Goal: Task Accomplishment & Management: Use online tool/utility

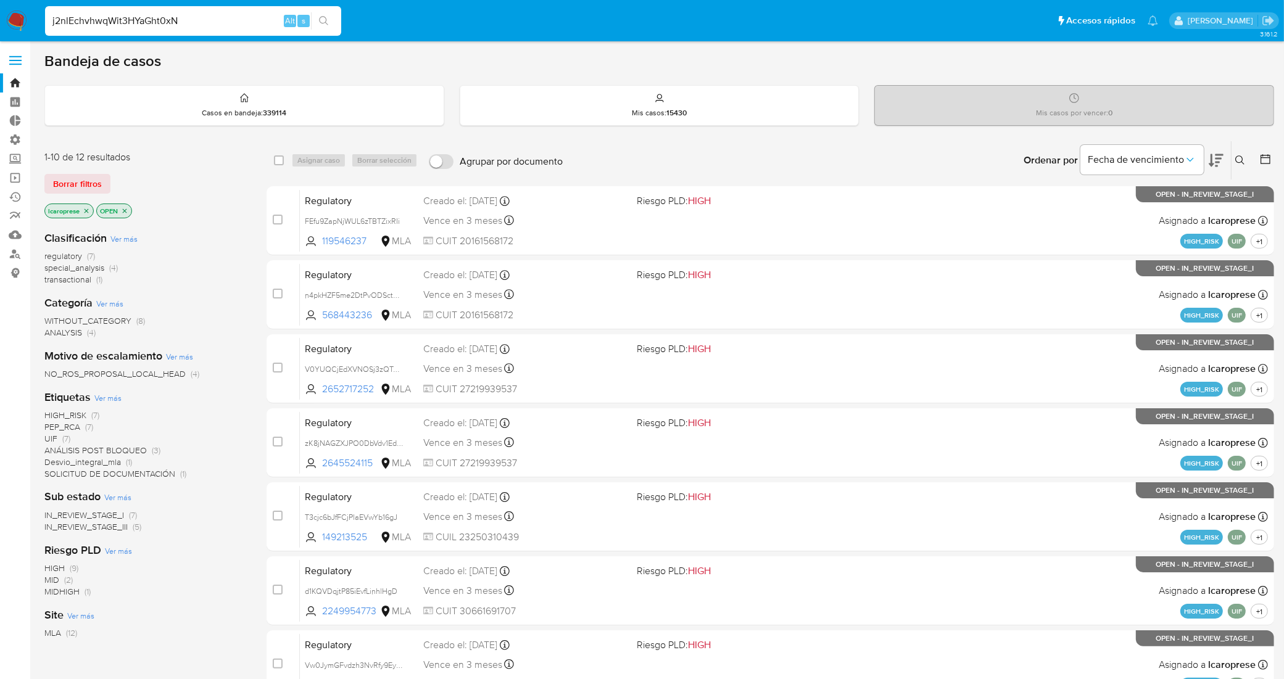
type input "j2nlEchvhwqWit3HYaGht0xN"
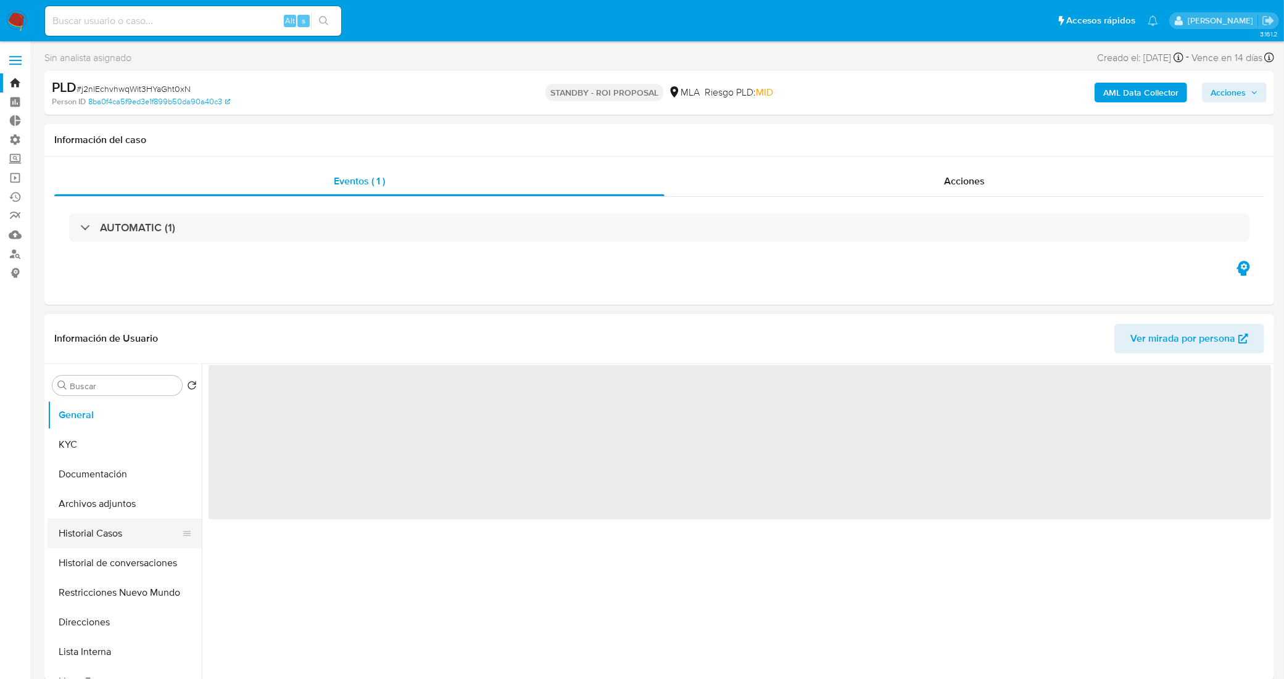
click at [103, 531] on button "Historial Casos" at bounding box center [119, 534] width 144 height 30
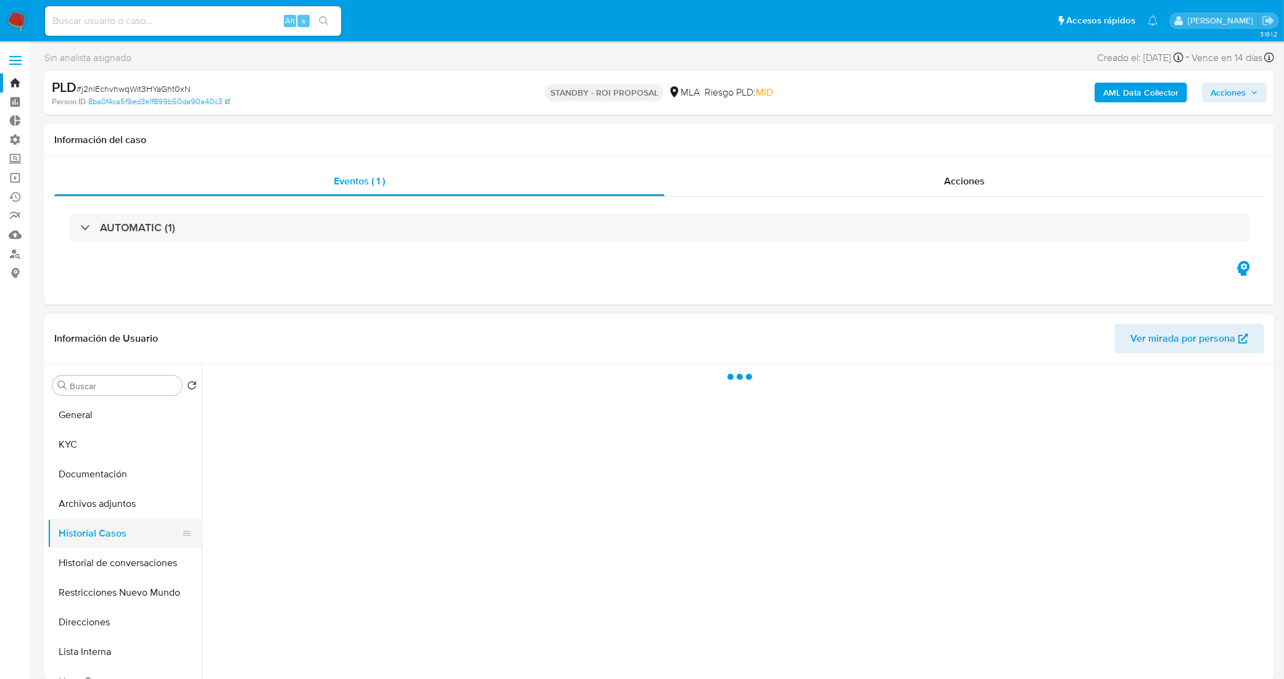
select select "10"
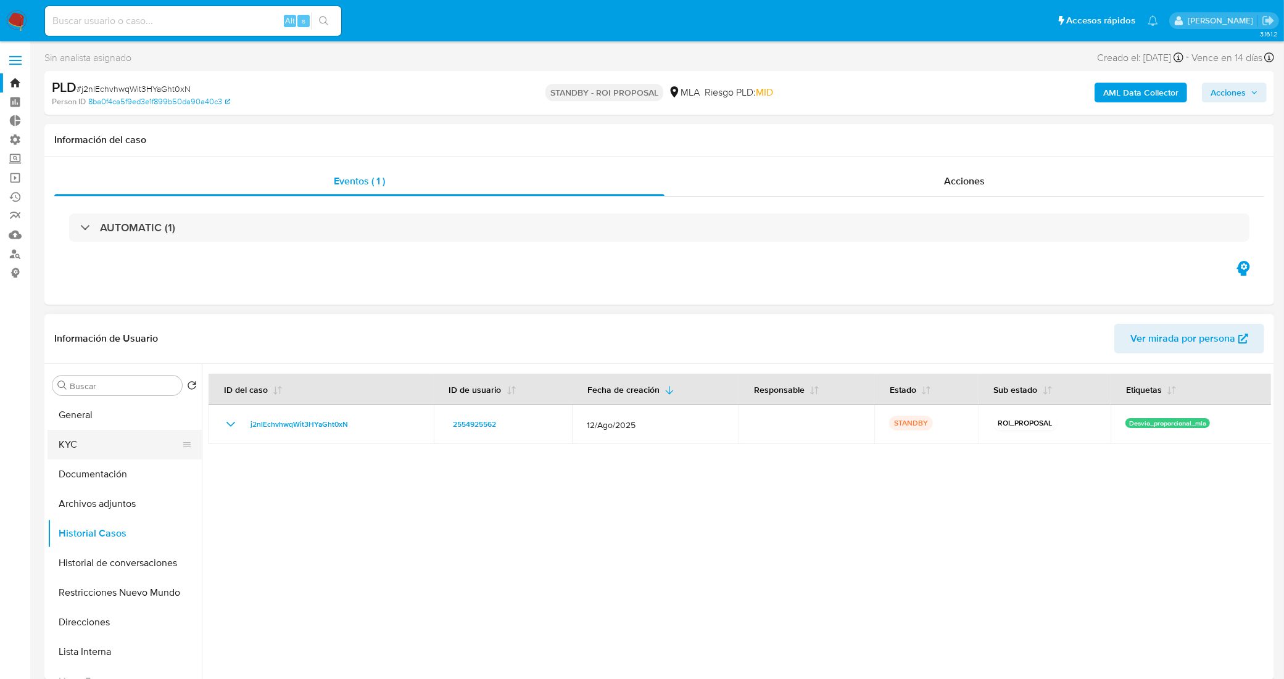
click at [104, 432] on button "KYC" at bounding box center [119, 445] width 144 height 30
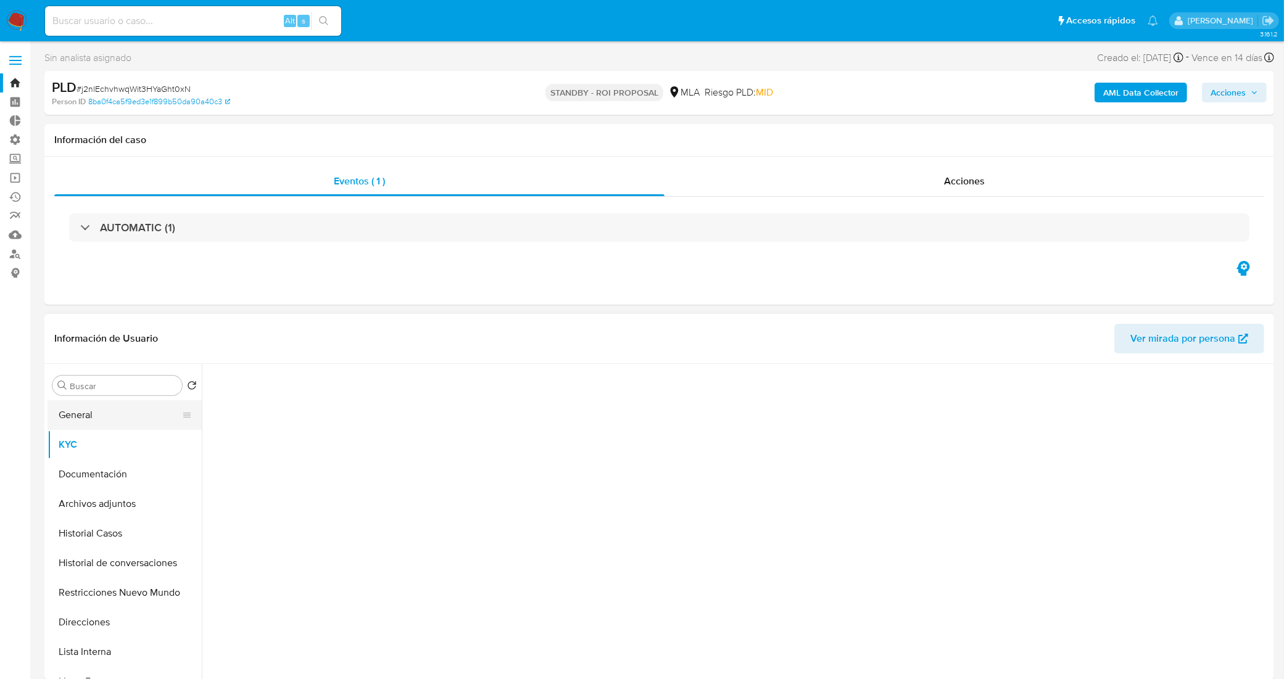
click at [104, 427] on button "General" at bounding box center [119, 415] width 144 height 30
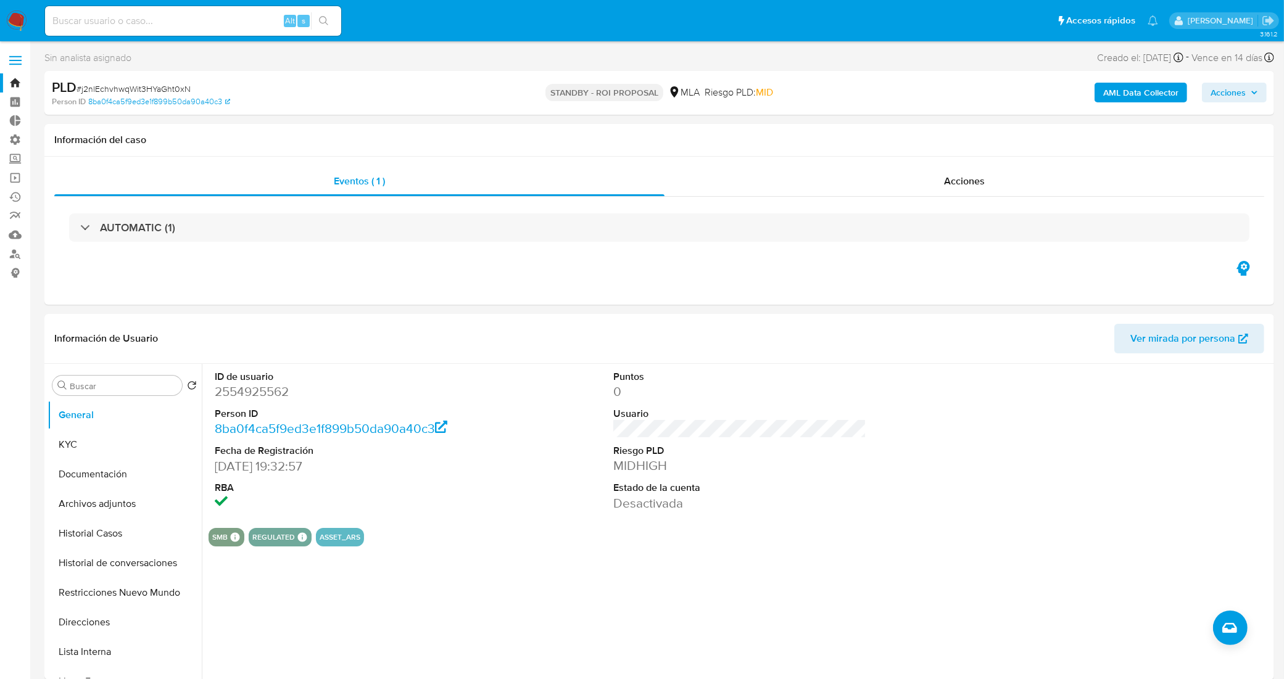
click at [14, 81] on link "Bandeja" at bounding box center [73, 82] width 147 height 19
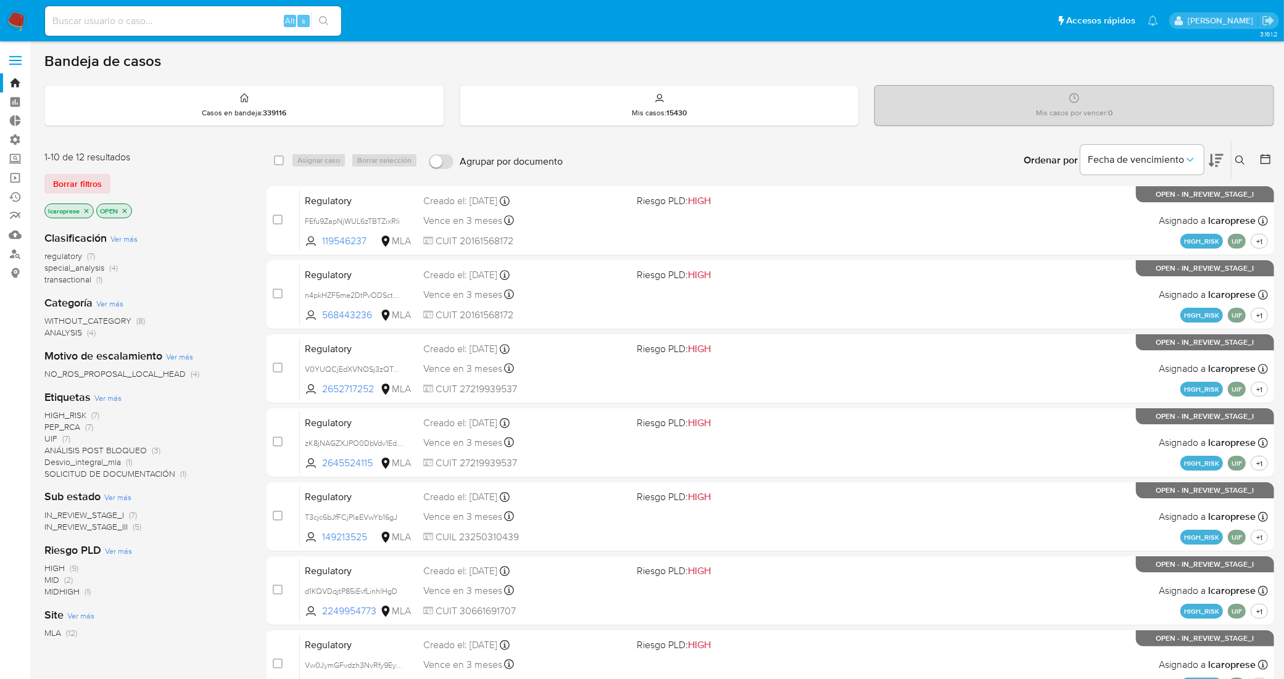
click at [194, 10] on div "Alt s" at bounding box center [193, 21] width 296 height 30
click at [194, 15] on input at bounding box center [193, 21] width 296 height 16
paste input "2upFteqkDPec4dIDGIXQJiPB"
type input "2upFteqkDPec4dIDGIXQJiPB"
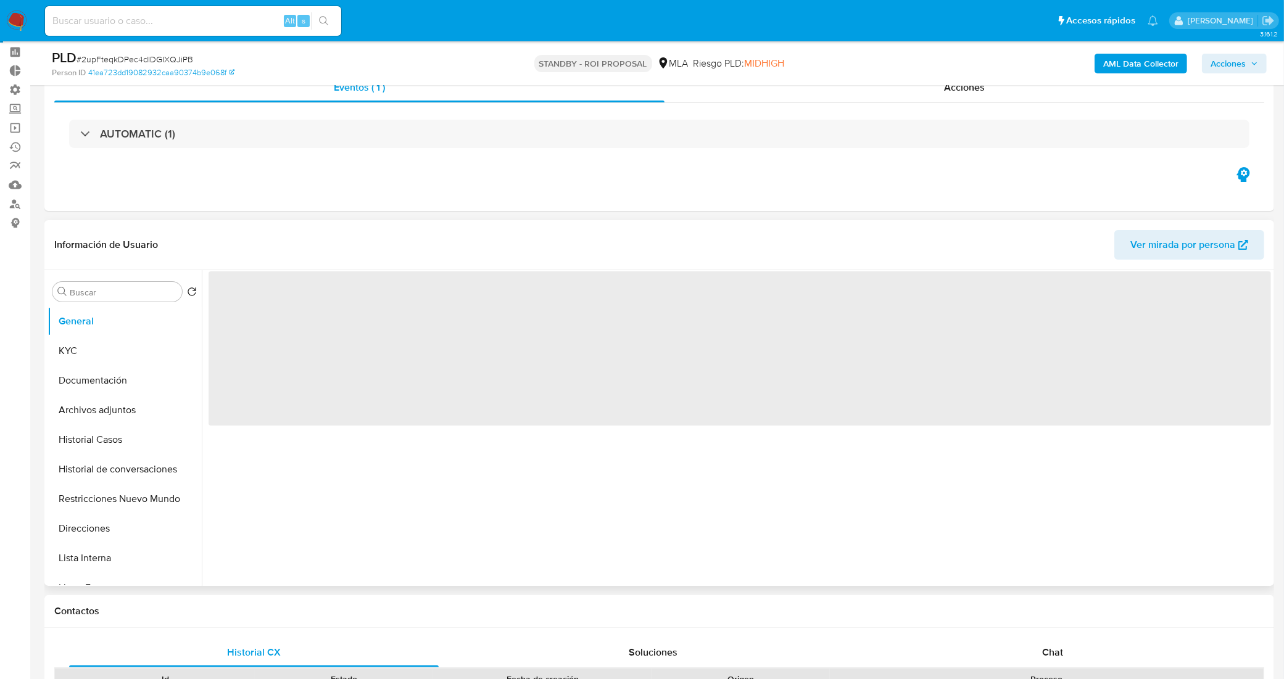
scroll to position [77, 0]
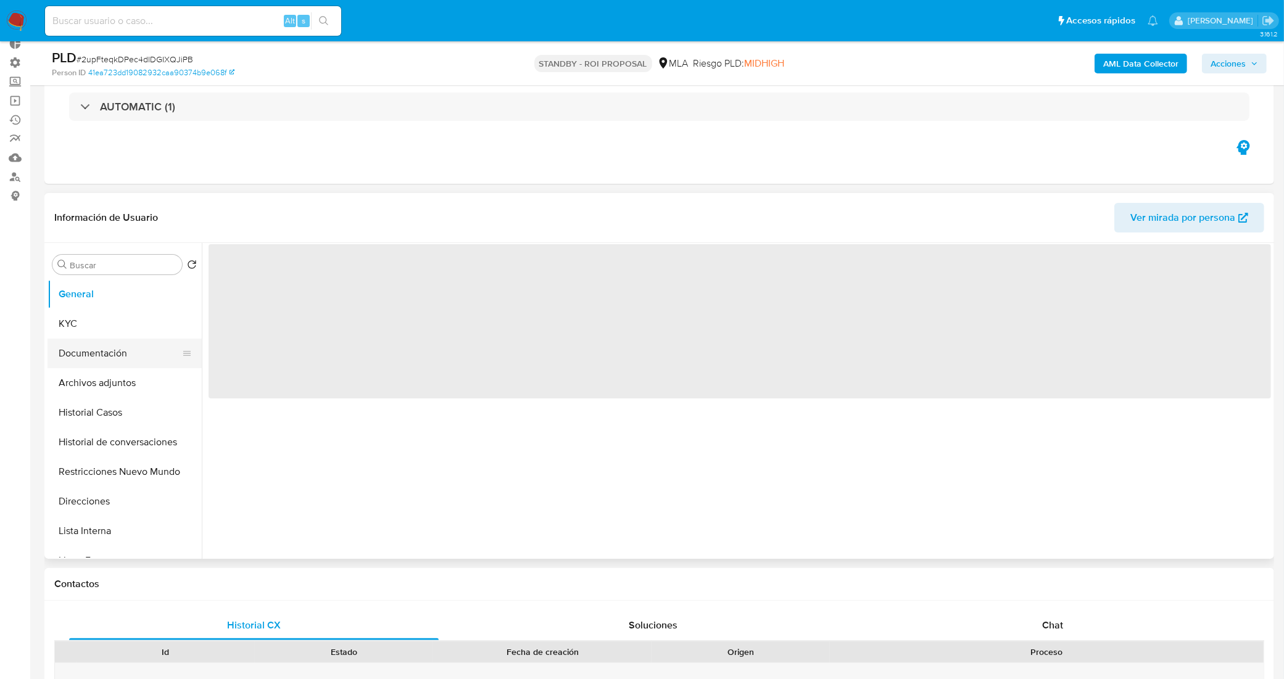
select select "10"
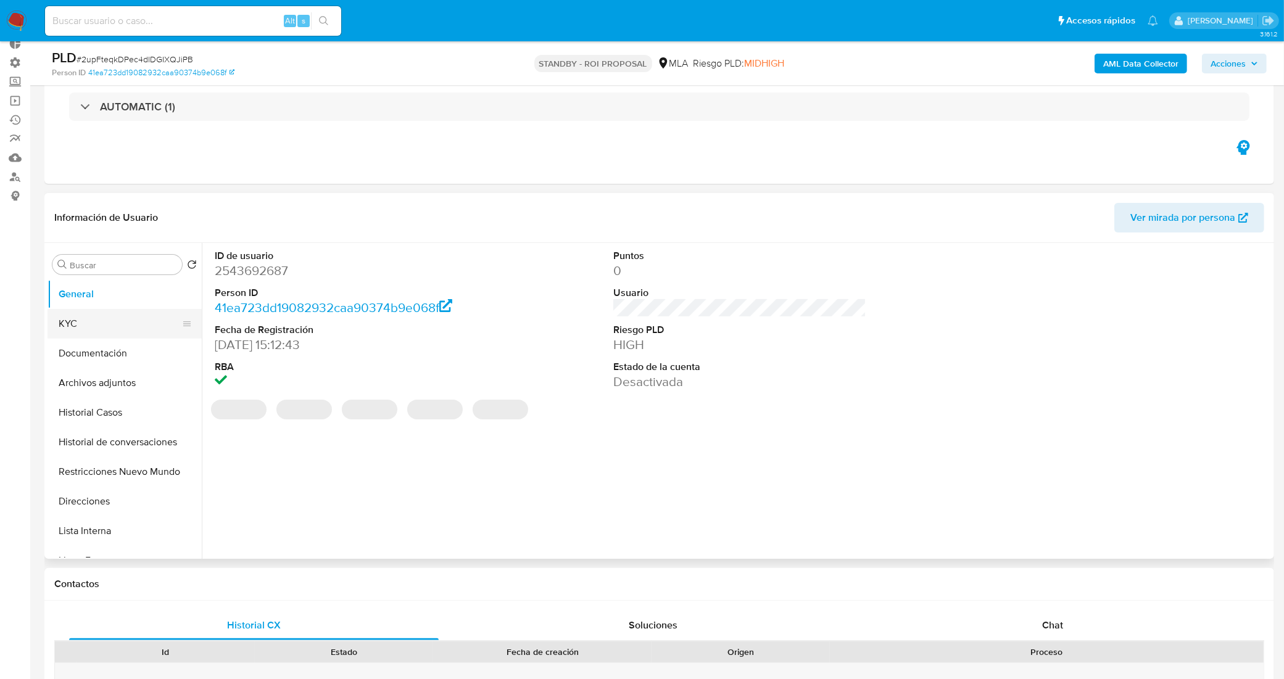
click at [94, 324] on button "KYC" at bounding box center [119, 324] width 144 height 30
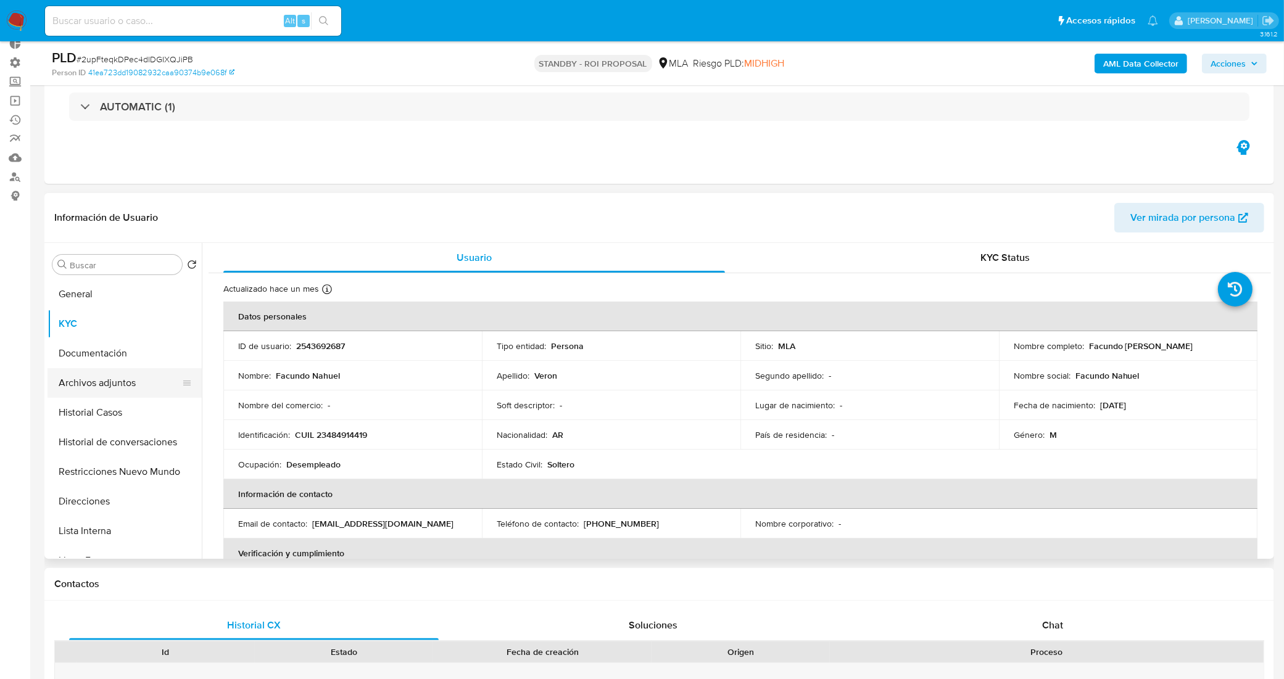
click at [134, 387] on button "Archivos adjuntos" at bounding box center [119, 383] width 144 height 30
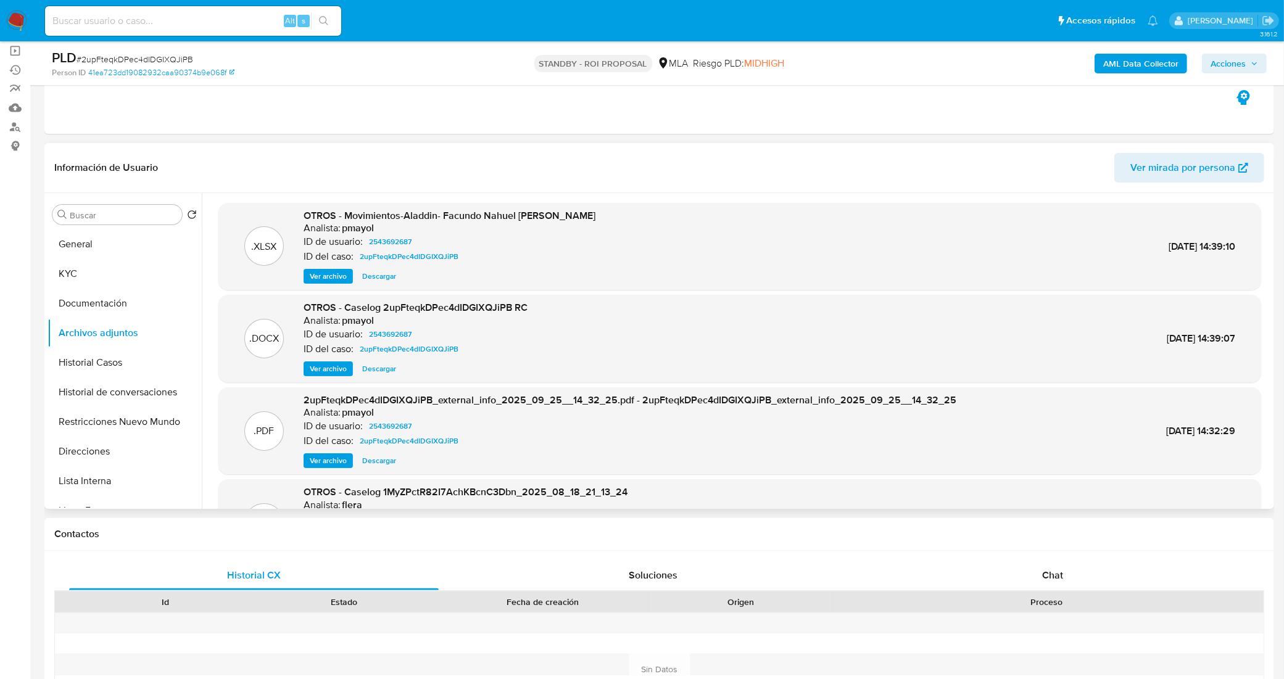
scroll to position [154, 0]
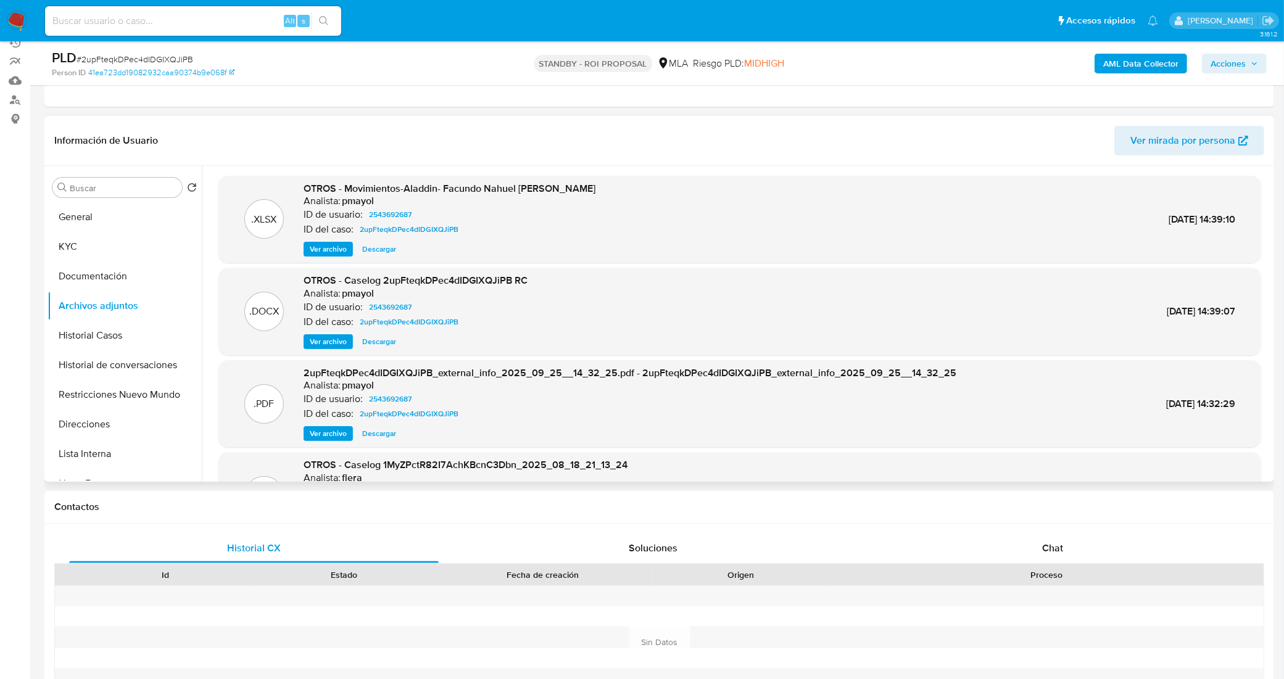
click at [375, 341] on span "Descargar" at bounding box center [379, 342] width 34 height 12
click at [107, 213] on button "General" at bounding box center [119, 217] width 144 height 30
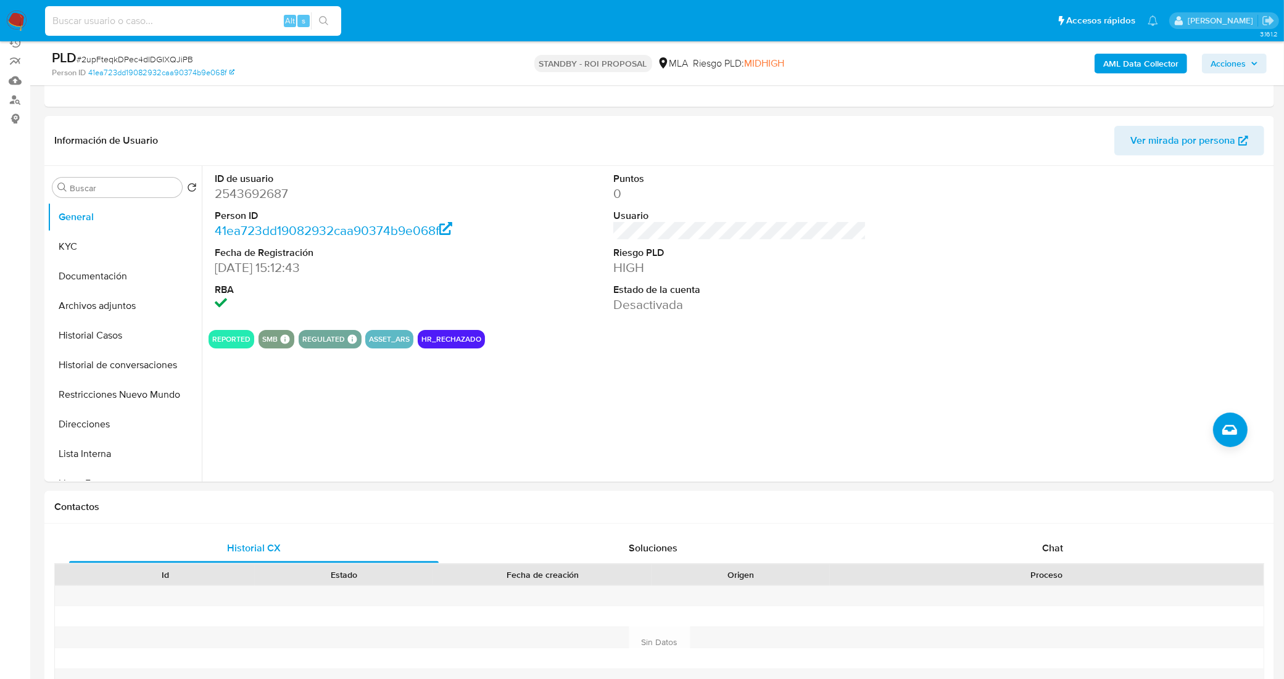
click at [186, 19] on input at bounding box center [193, 21] width 296 height 16
paste input "2391581661"
type input "2391581661"
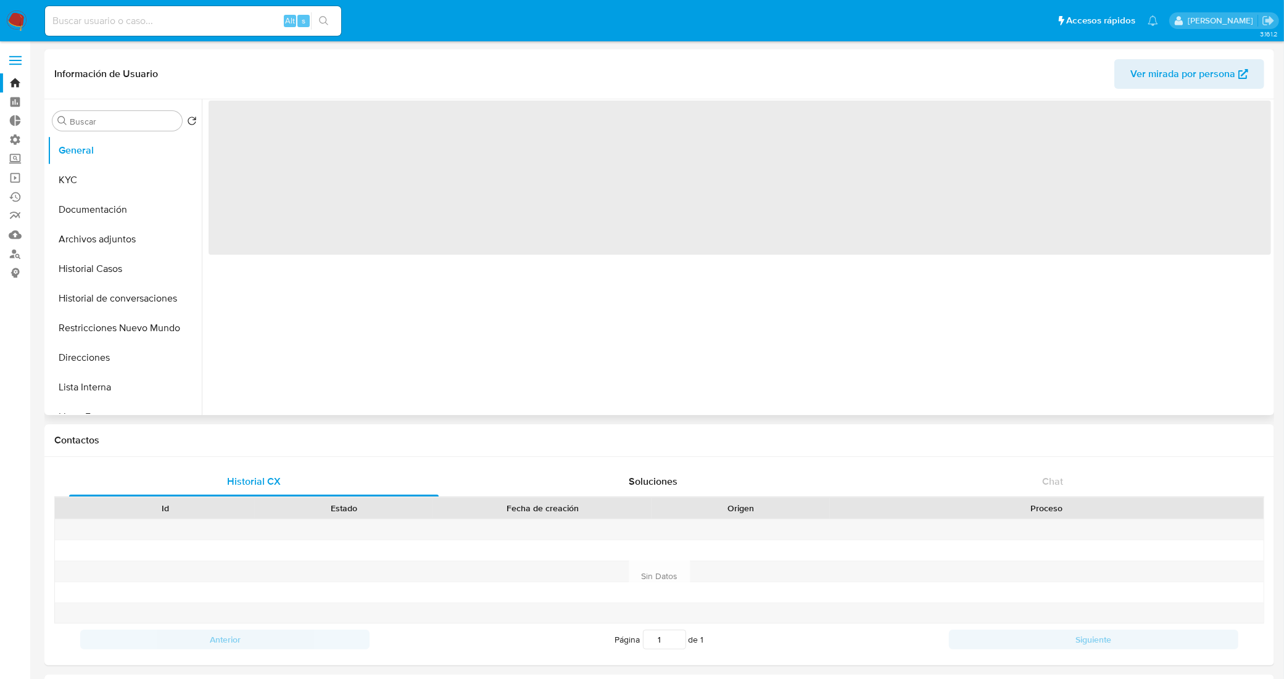
select select "10"
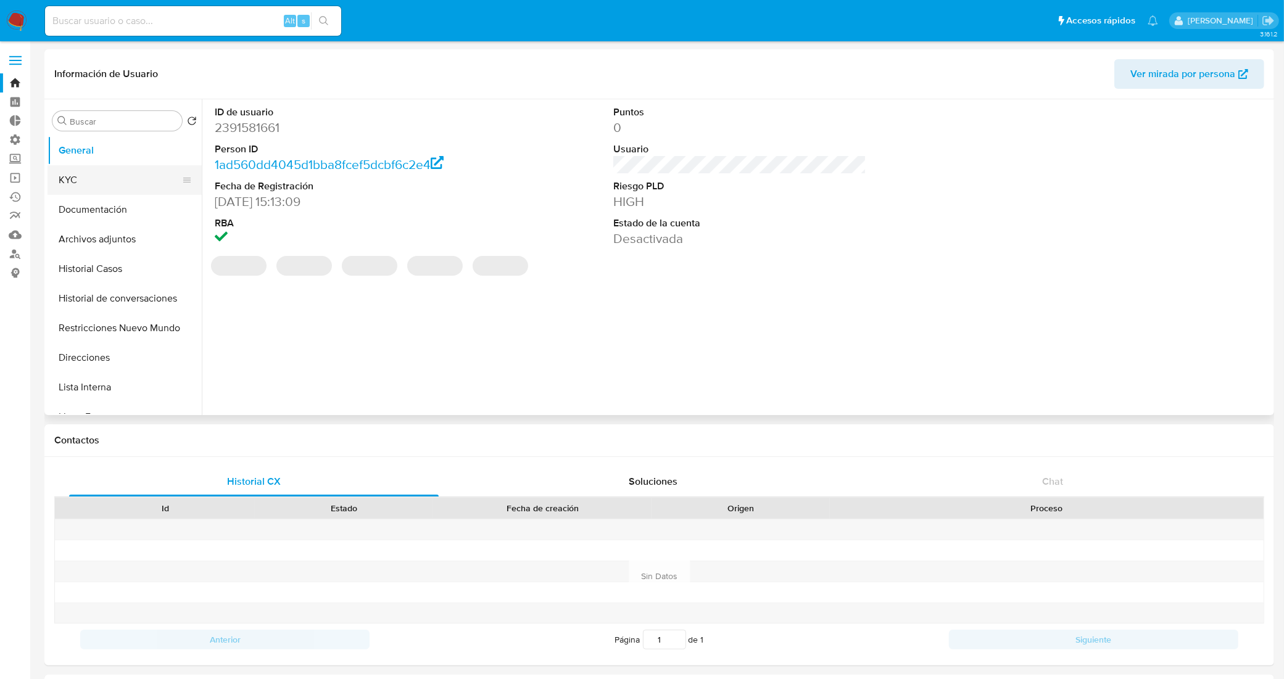
click at [114, 176] on button "KYC" at bounding box center [119, 180] width 144 height 30
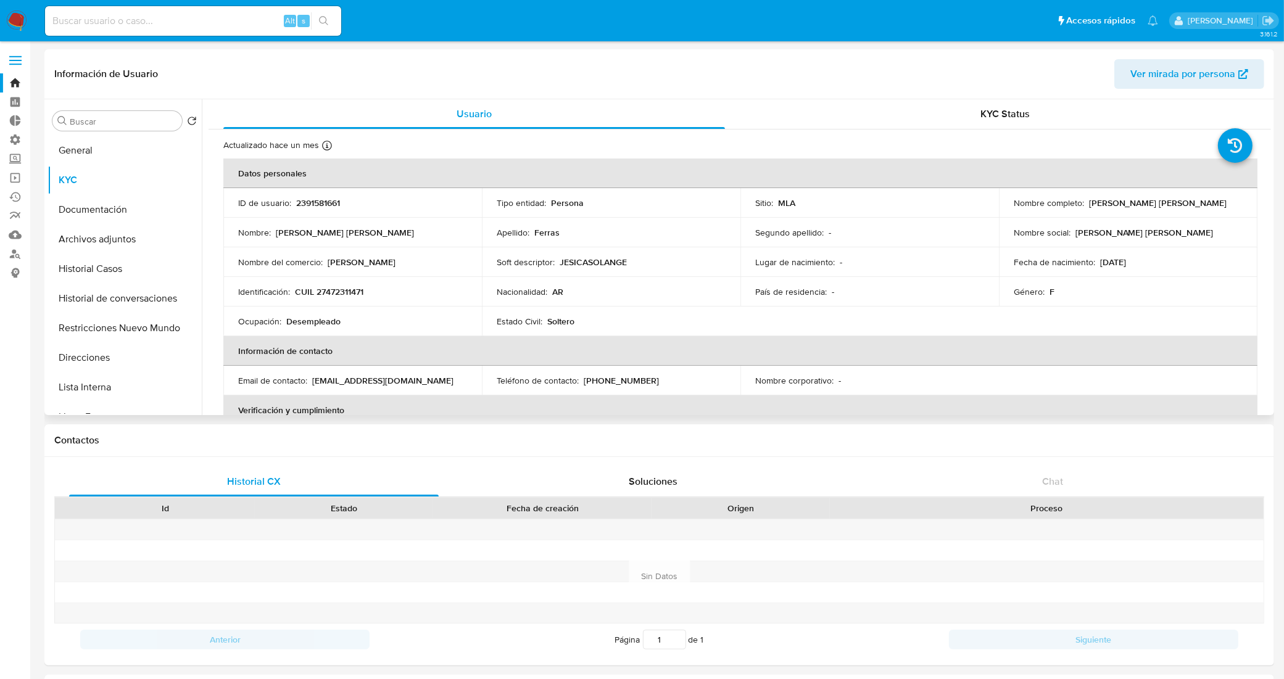
click at [334, 290] on p "CUIL 27472311471" at bounding box center [329, 291] width 68 height 11
copy p "27472311471"
click at [125, 234] on button "Archivos adjuntos" at bounding box center [119, 240] width 144 height 30
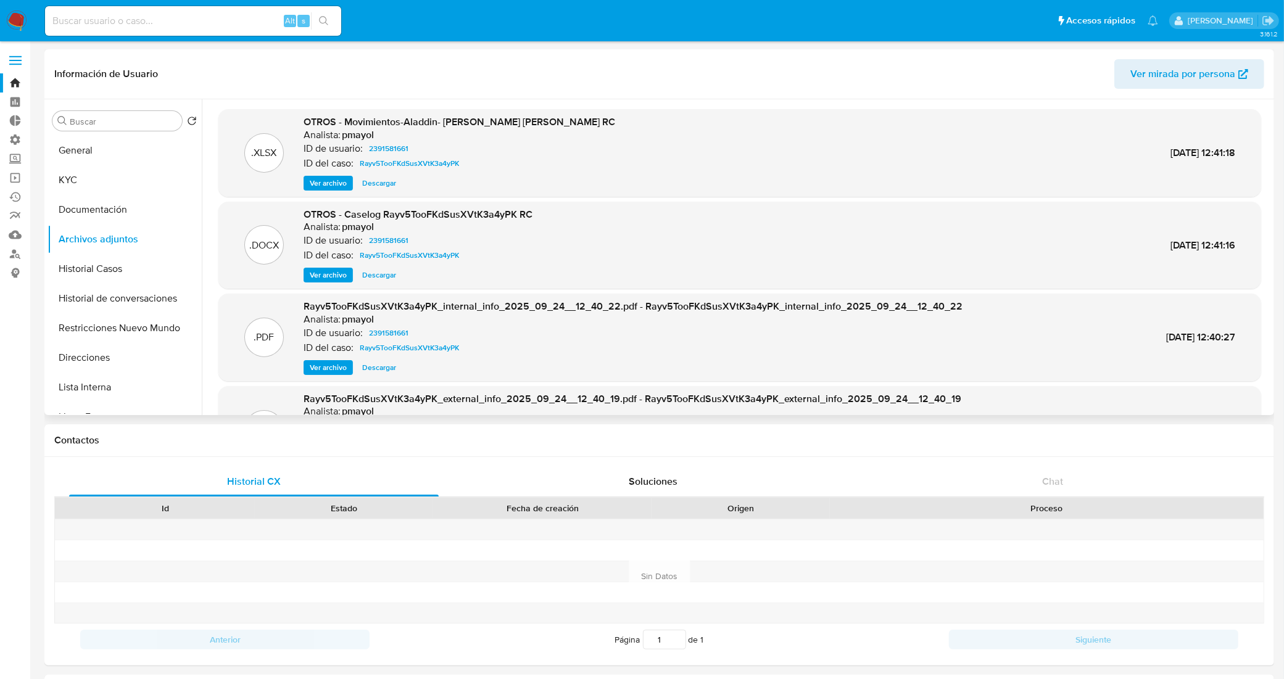
click at [380, 273] on span "Descargar" at bounding box center [379, 275] width 34 height 12
click at [103, 260] on button "Historial Casos" at bounding box center [119, 269] width 144 height 30
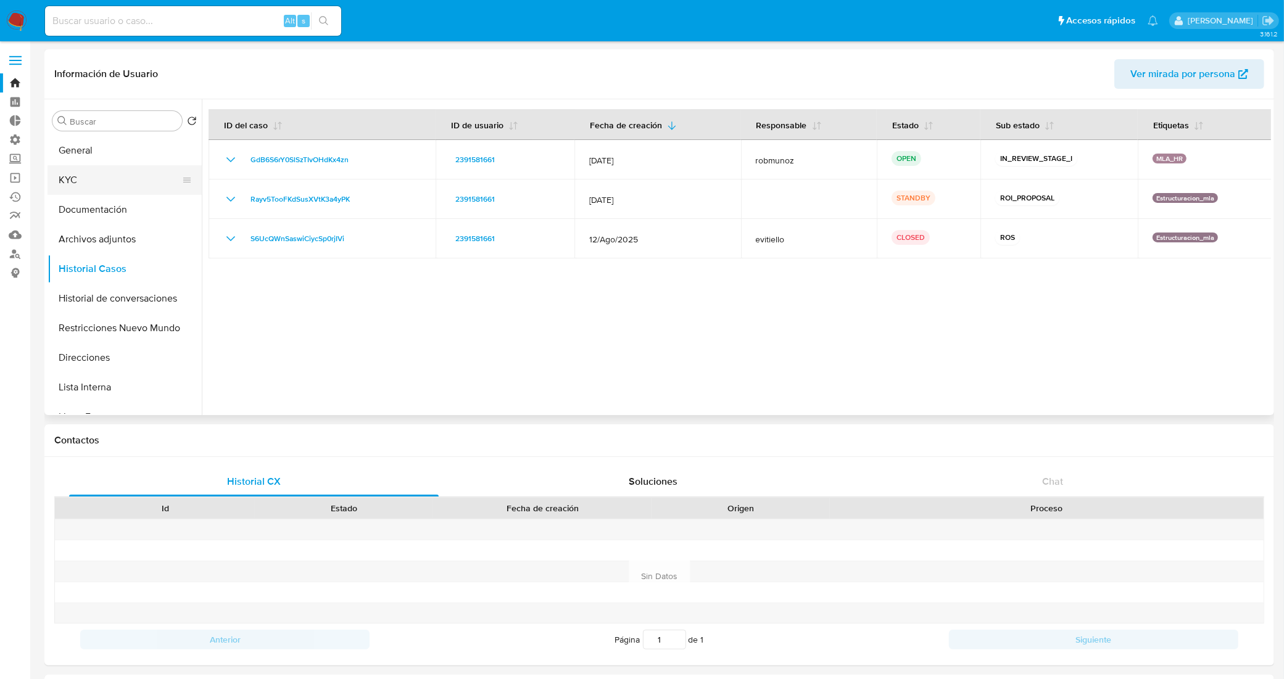
click at [82, 179] on button "KYC" at bounding box center [119, 180] width 144 height 30
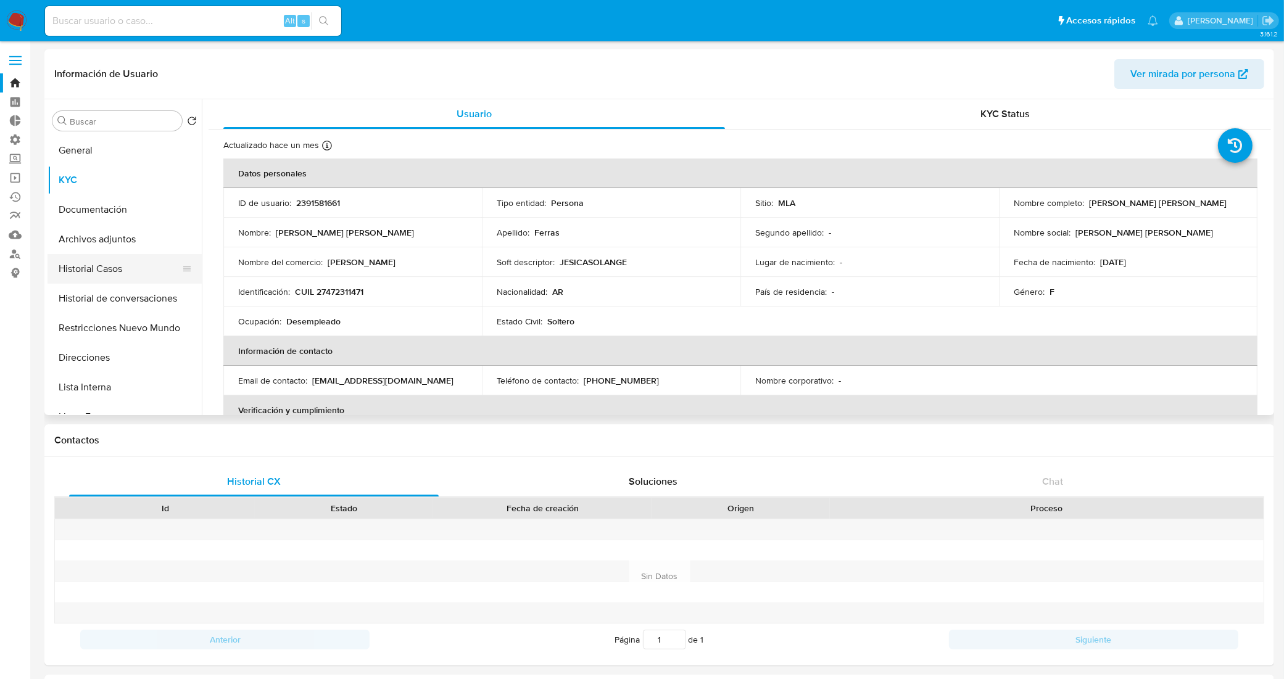
click at [111, 275] on button "Historial Casos" at bounding box center [119, 269] width 144 height 30
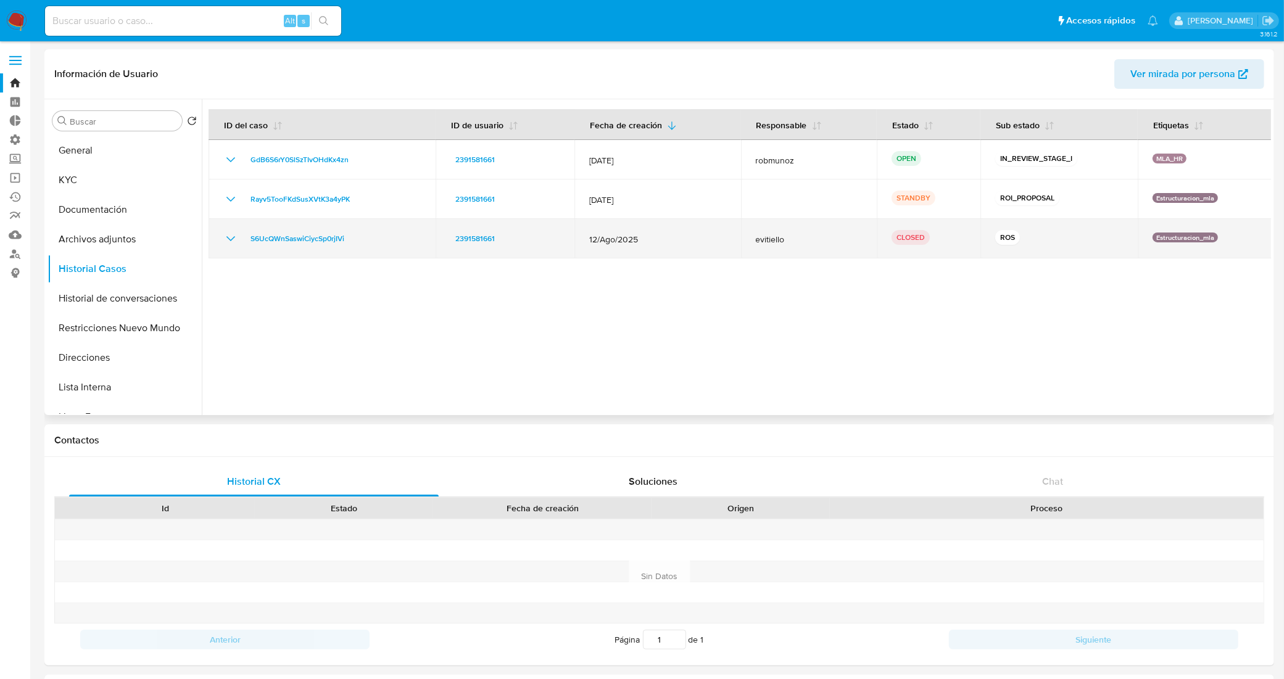
click at [231, 232] on icon "Mostrar/Ocultar" at bounding box center [230, 238] width 15 height 15
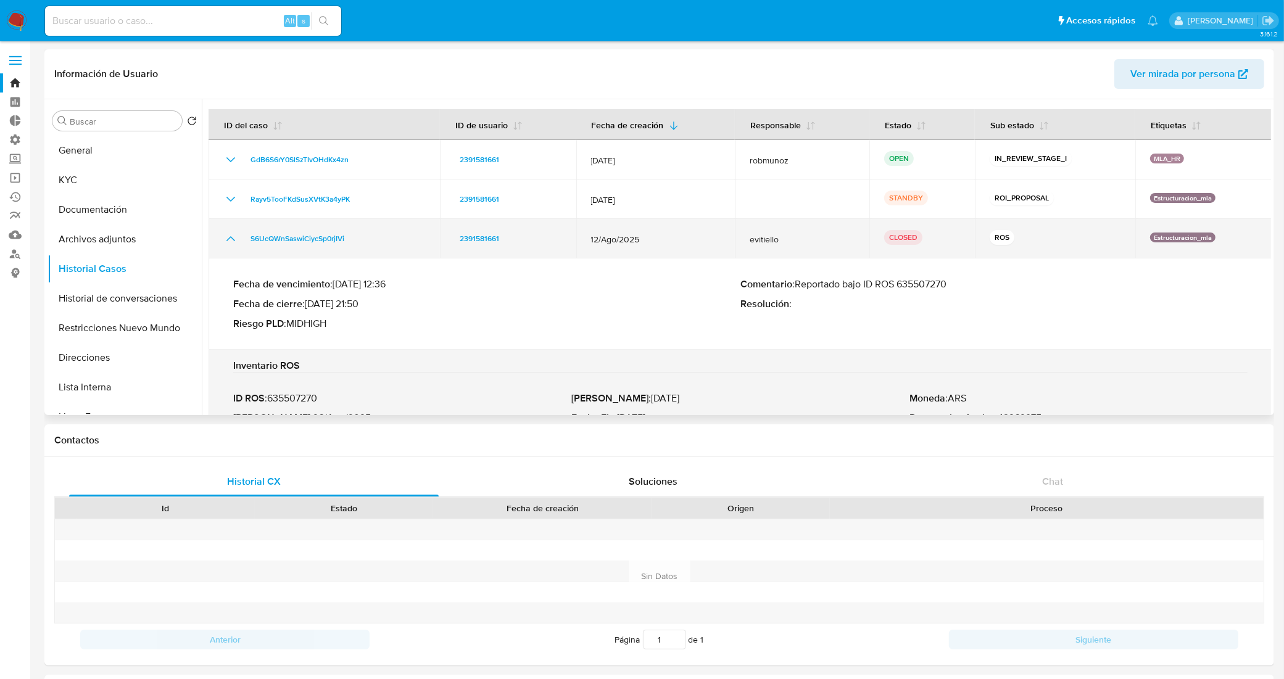
click at [230, 237] on icon "Mostrar/Ocultar" at bounding box center [230, 238] width 9 height 5
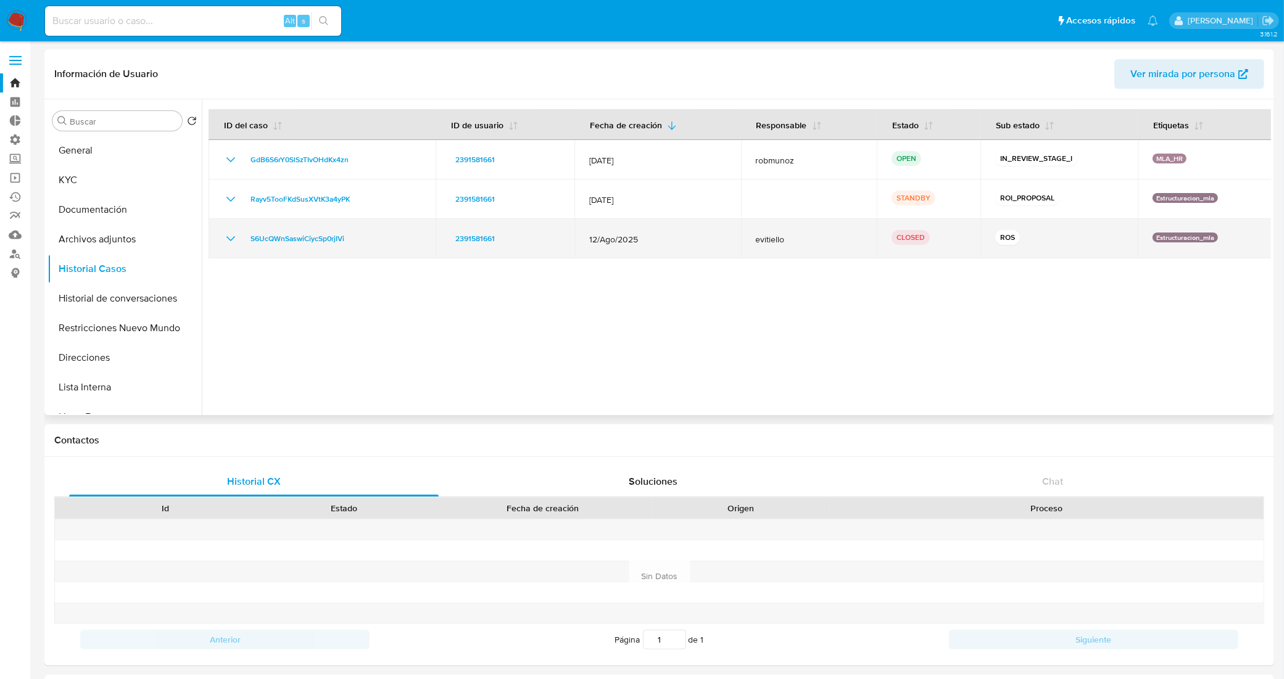
click at [228, 239] on icon "Mostrar/Ocultar" at bounding box center [230, 238] width 15 height 15
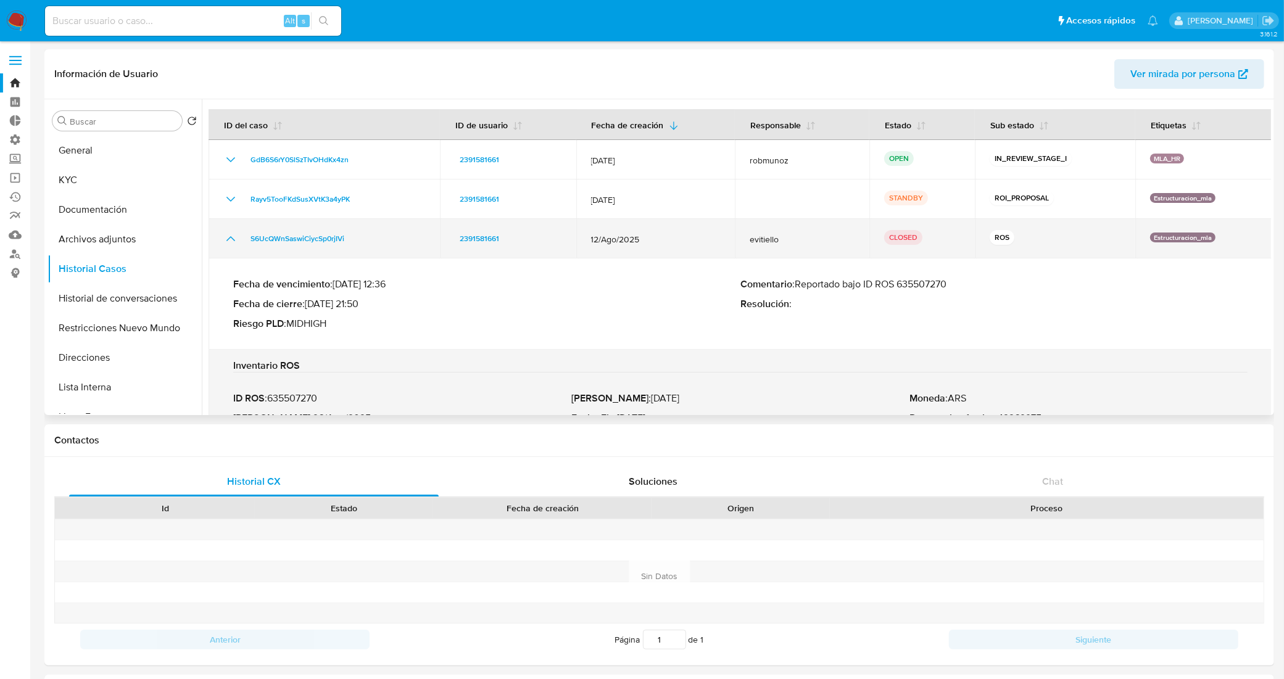
click at [228, 239] on icon "Mostrar/Ocultar" at bounding box center [230, 238] width 9 height 5
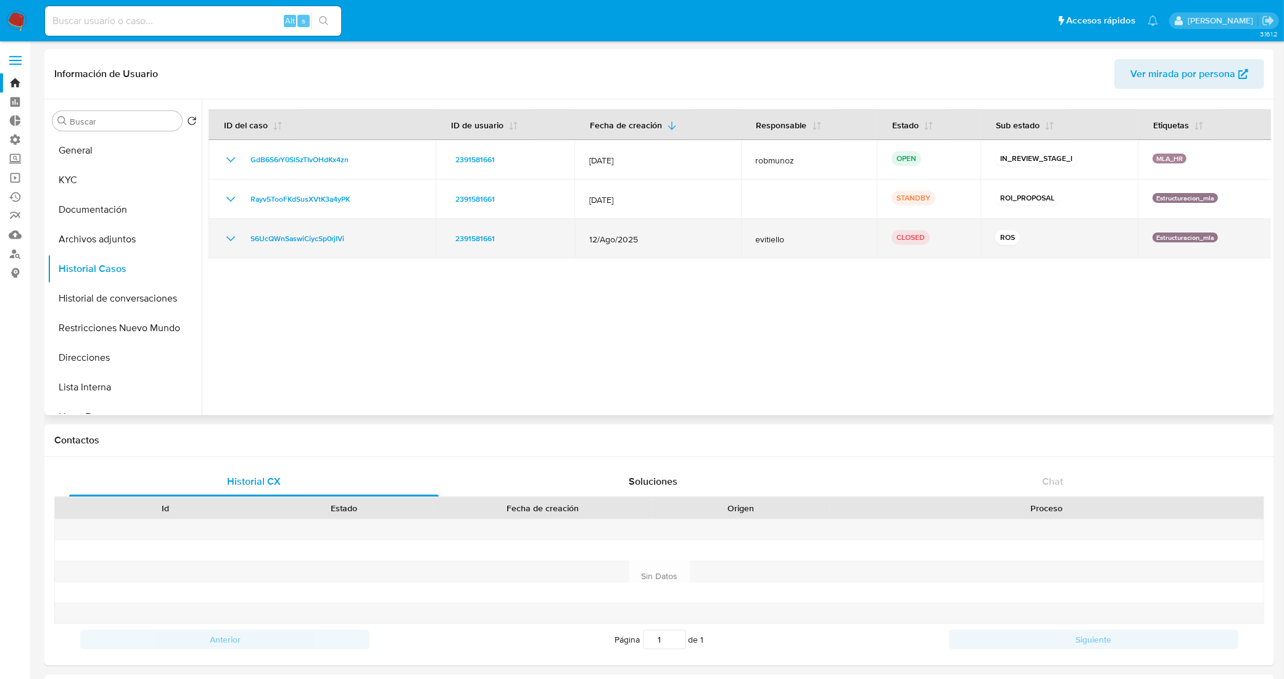
click at [229, 237] on icon "Mostrar/Ocultar" at bounding box center [230, 238] width 15 height 15
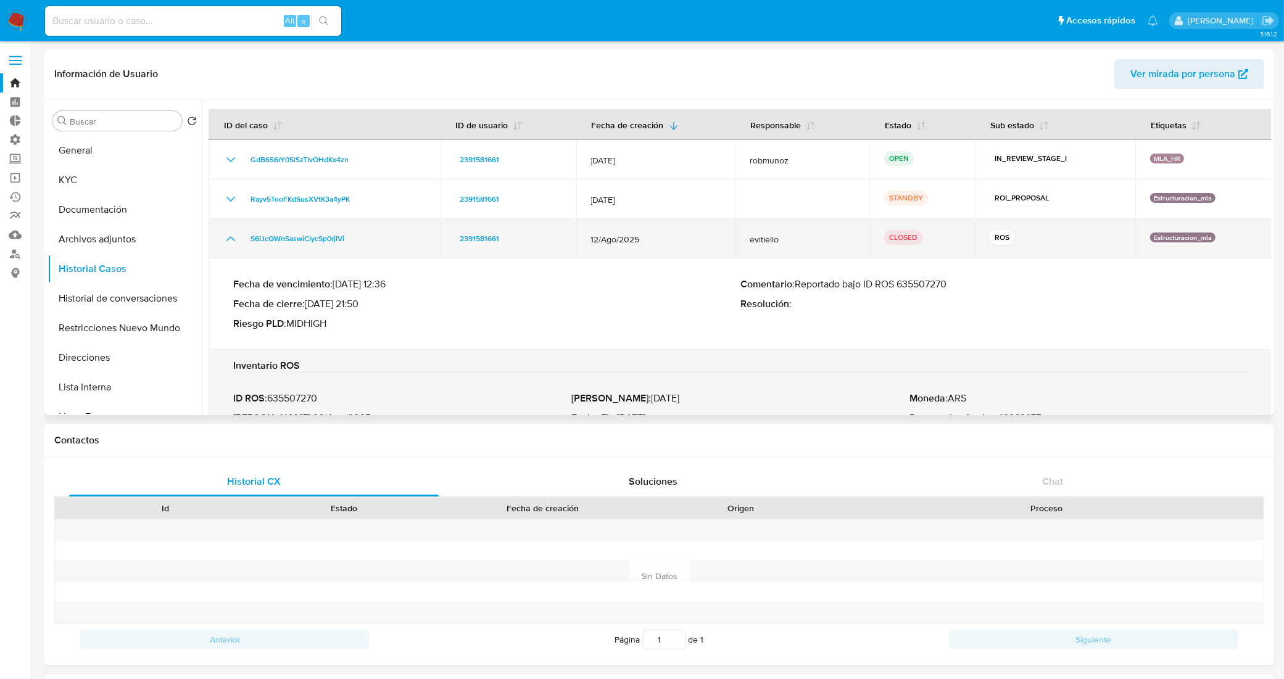
click at [229, 237] on icon "Mostrar/Ocultar" at bounding box center [230, 238] width 9 height 5
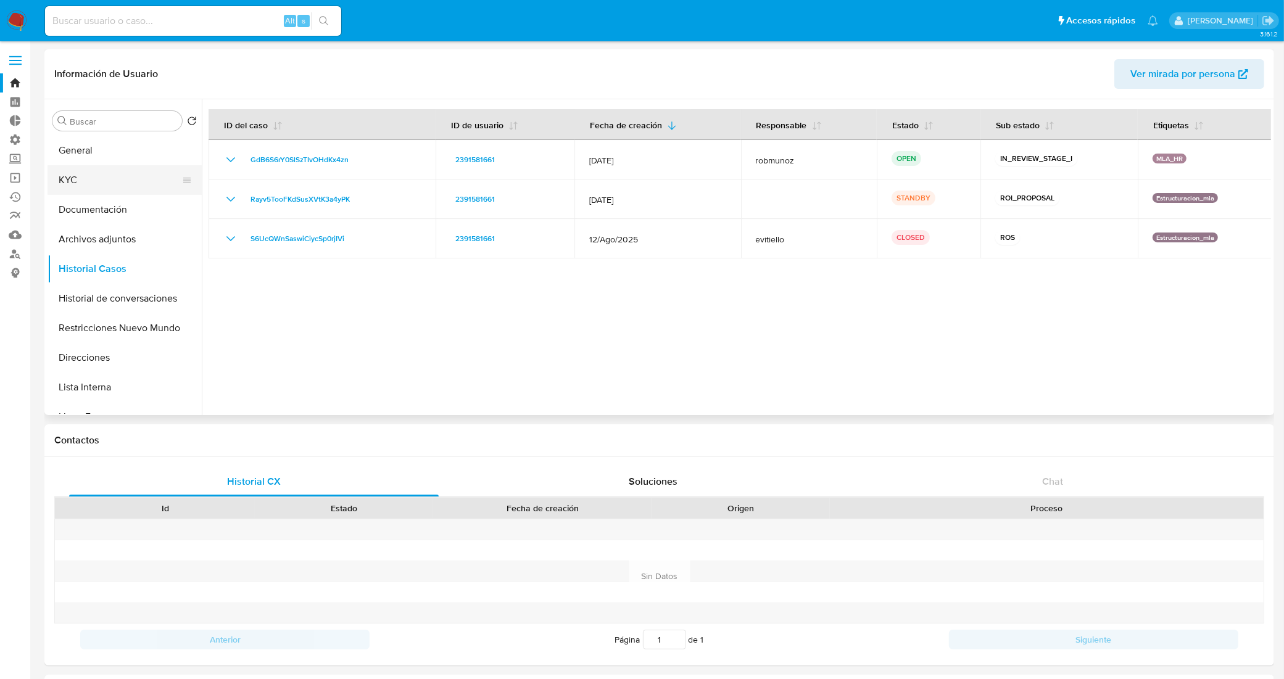
click at [112, 174] on button "KYC" at bounding box center [119, 180] width 144 height 30
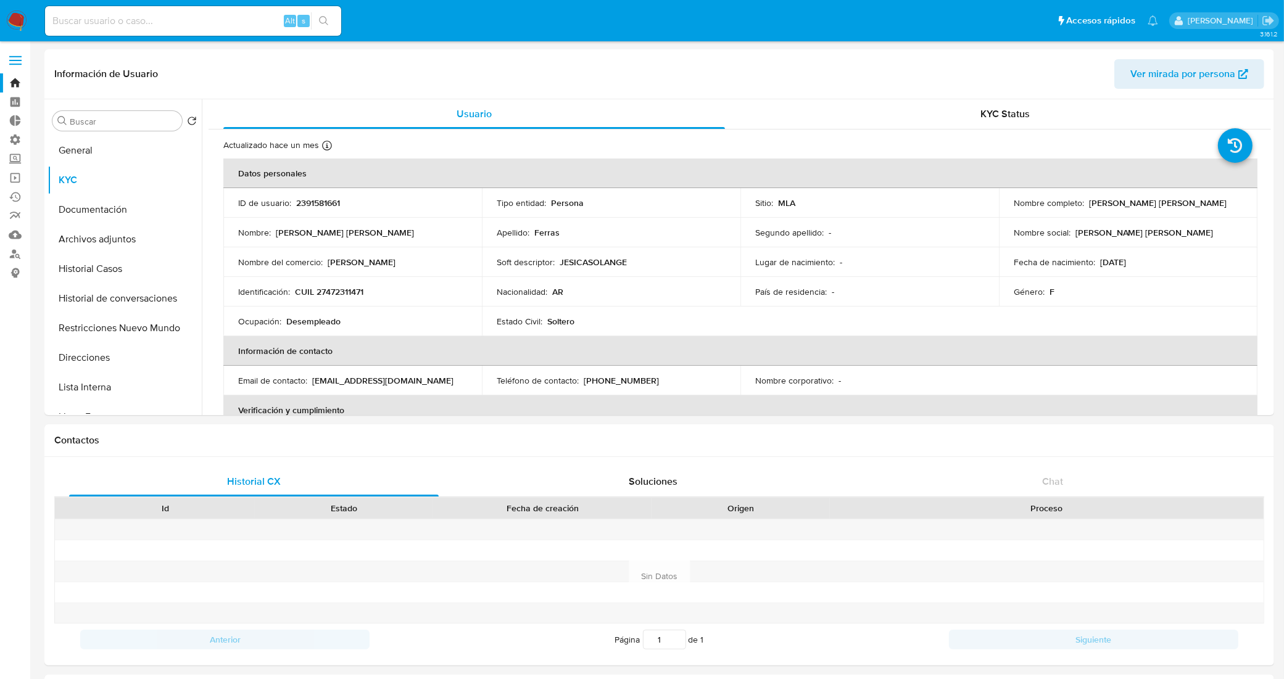
click at [16, 85] on link "Bandeja" at bounding box center [73, 82] width 147 height 19
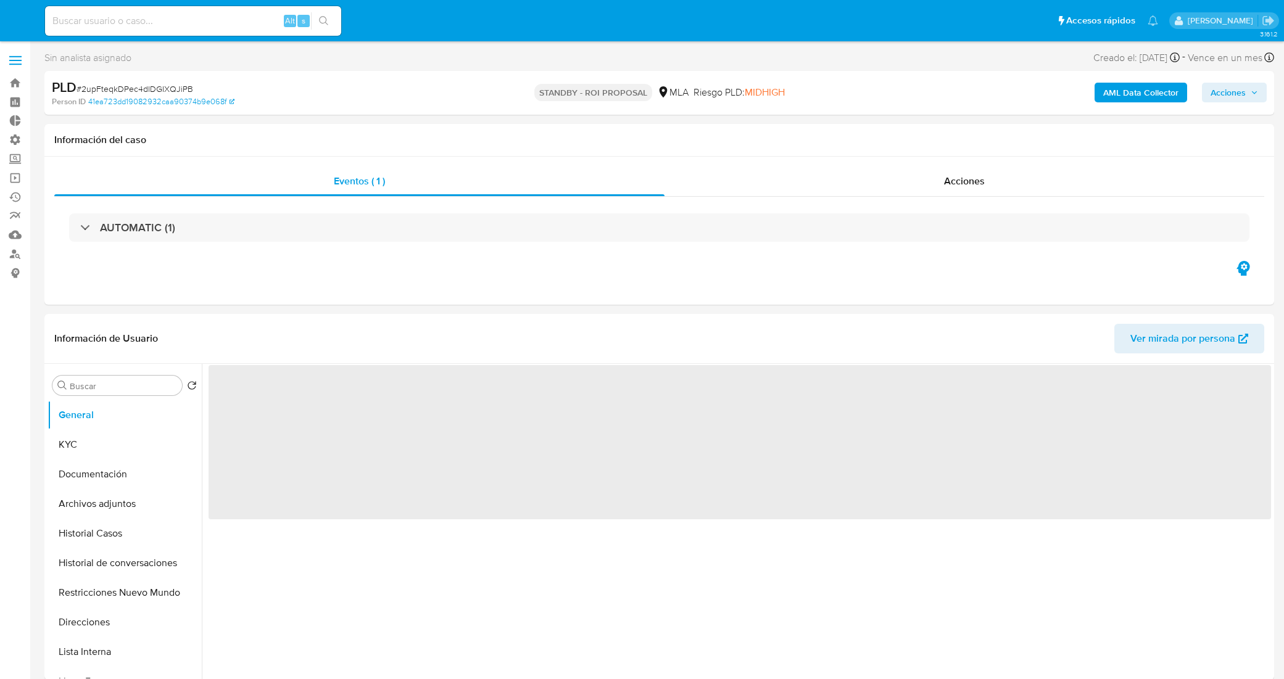
select select "10"
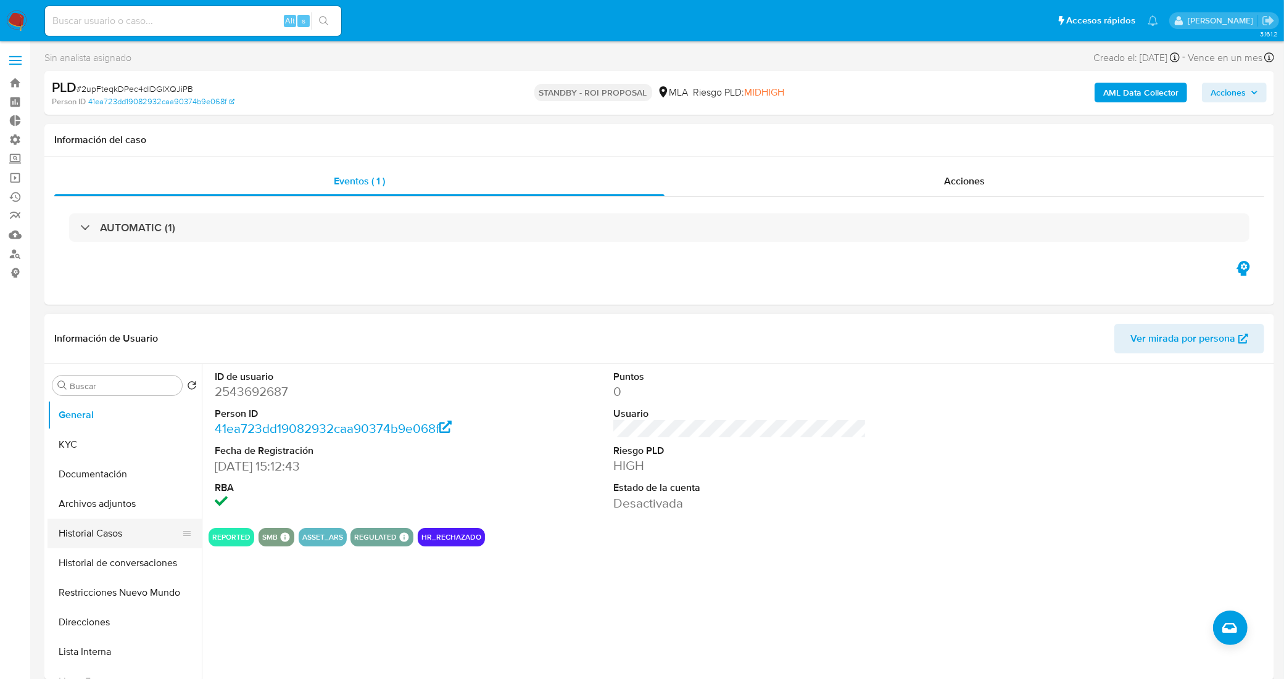
click at [107, 537] on button "Historial Casos" at bounding box center [119, 534] width 144 height 30
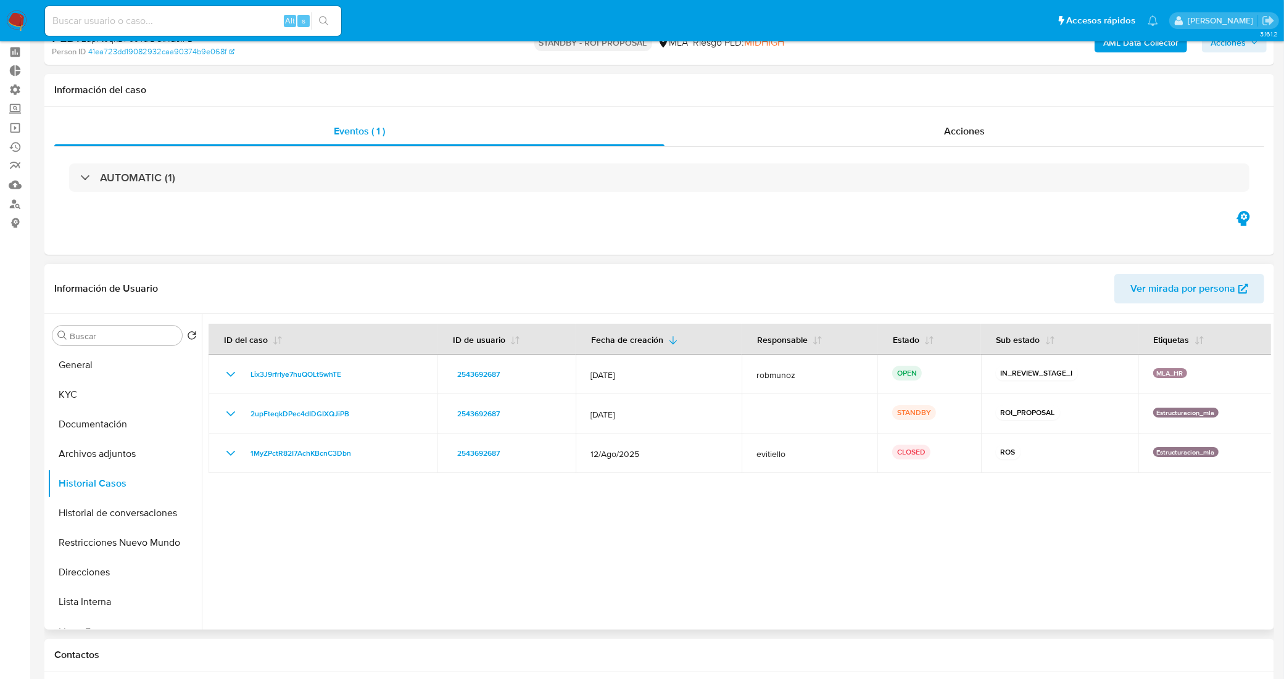
scroll to position [77, 0]
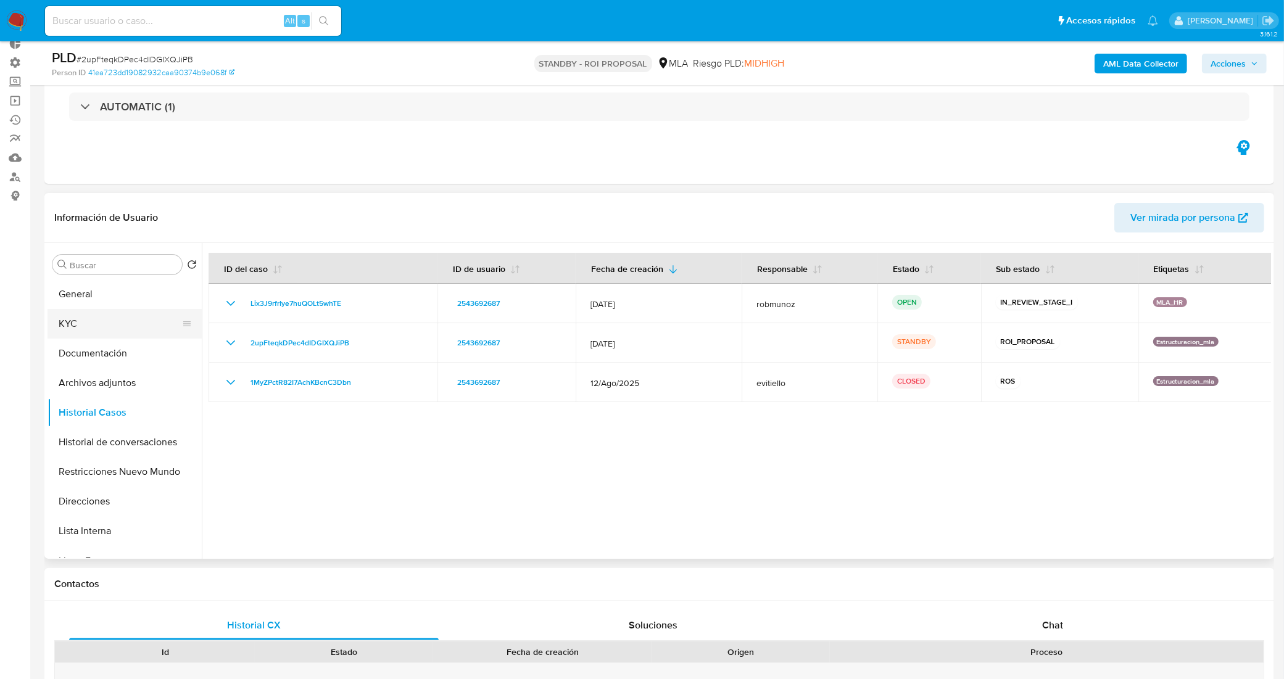
click at [127, 316] on button "KYC" at bounding box center [119, 324] width 144 height 30
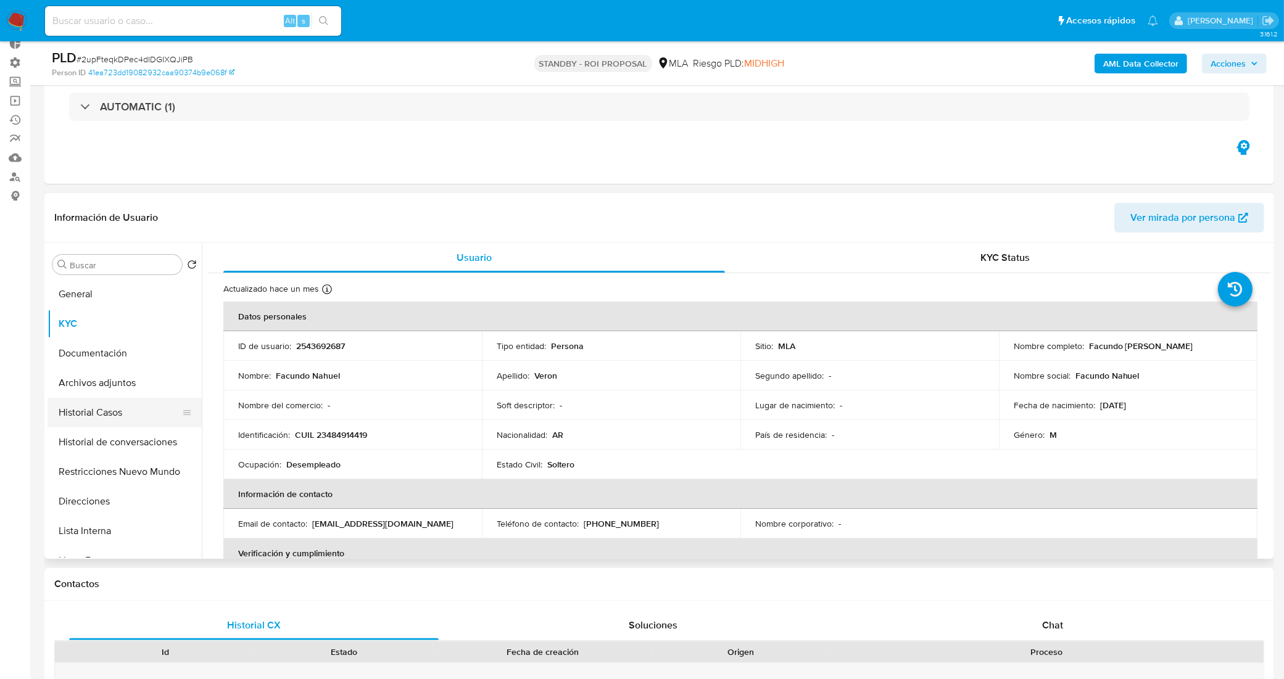
click at [130, 411] on button "Historial Casos" at bounding box center [119, 413] width 144 height 30
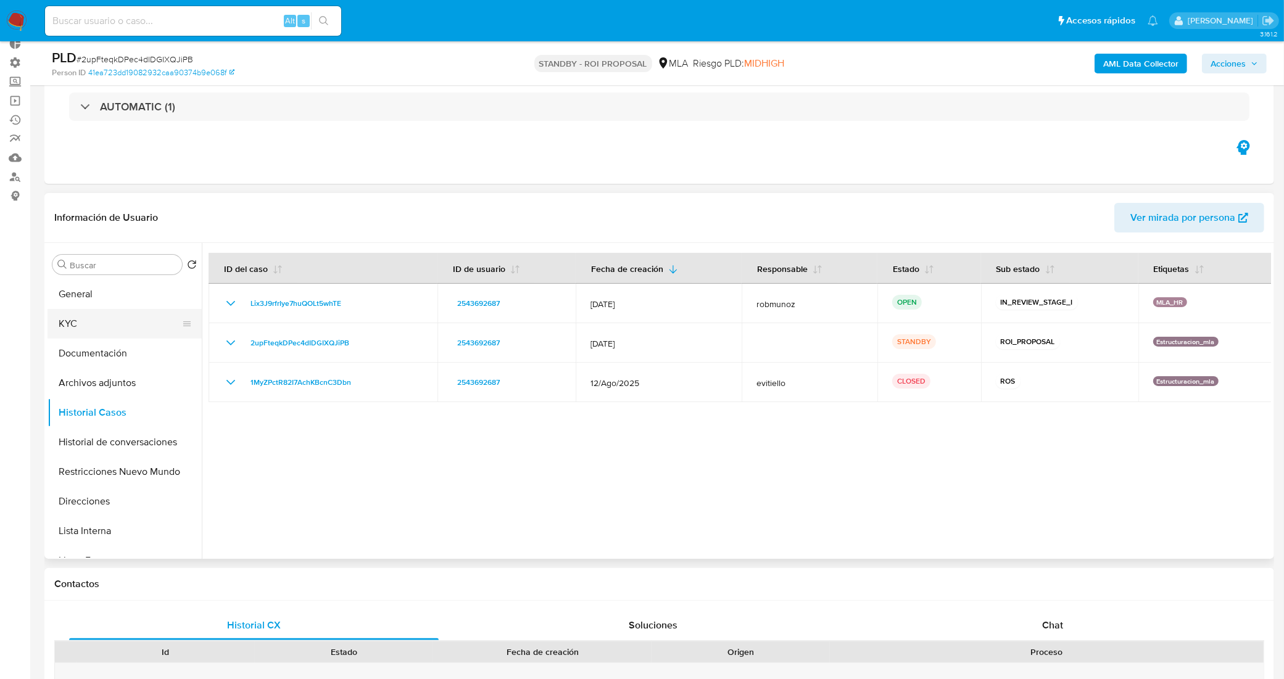
click at [97, 323] on button "KYC" at bounding box center [119, 324] width 144 height 30
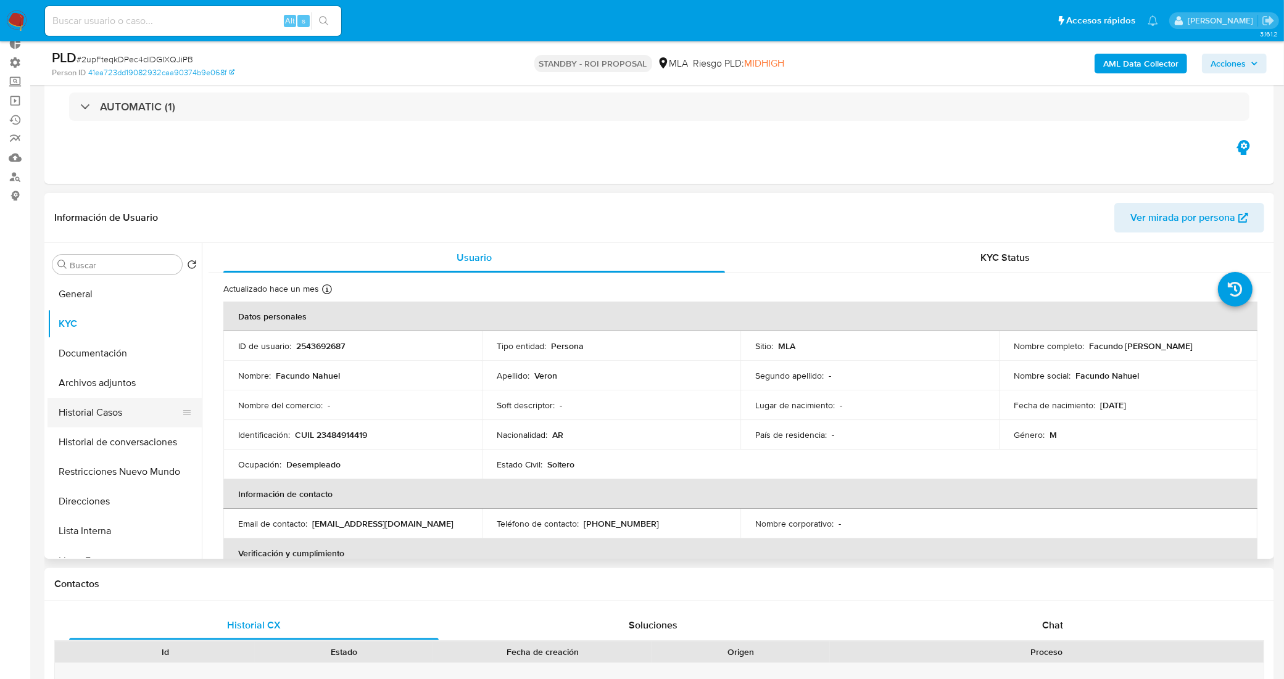
click at [119, 412] on button "Historial Casos" at bounding box center [119, 413] width 144 height 30
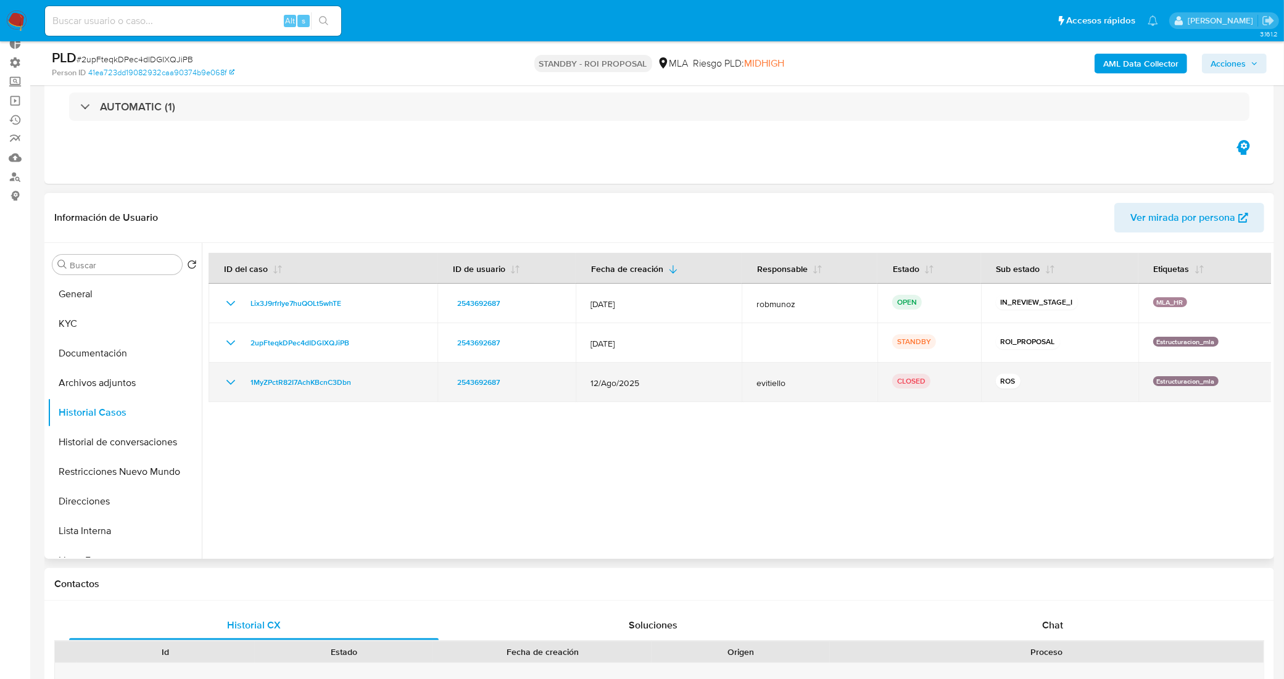
click at [228, 384] on icon "Mostrar/Ocultar" at bounding box center [230, 382] width 15 height 15
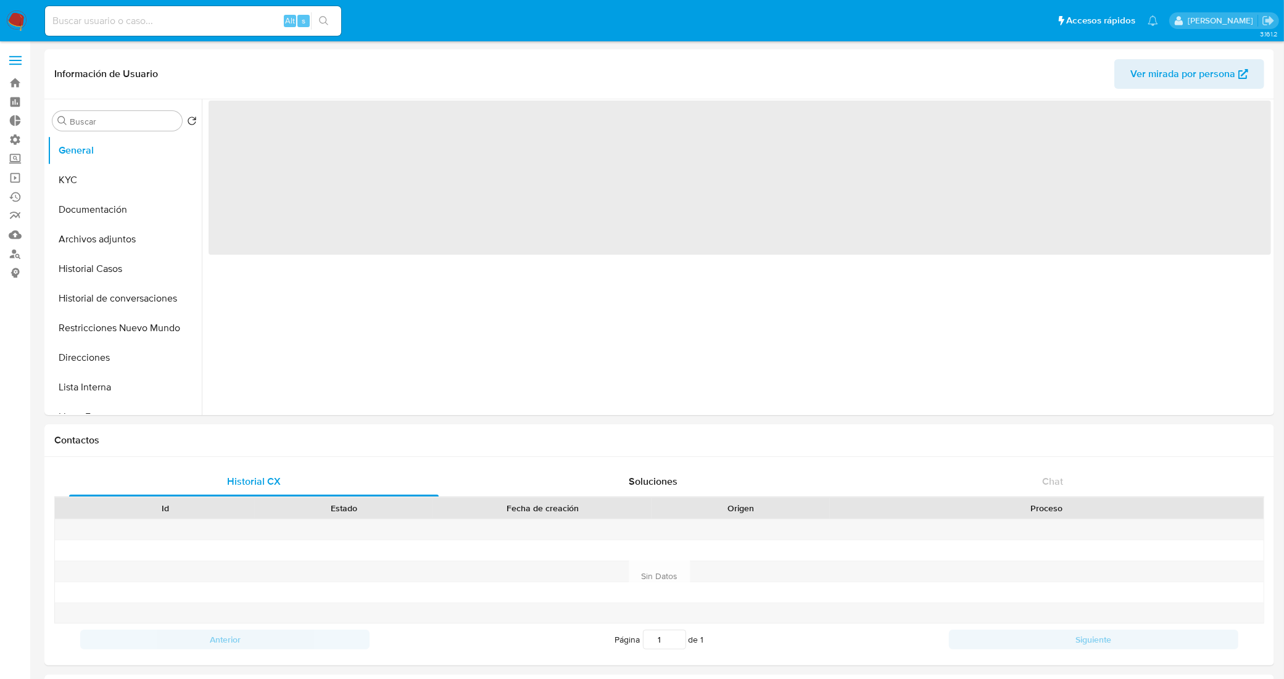
click at [232, 19] on input at bounding box center [193, 21] width 296 height 16
paste input "CD1GEMK7eemrW283HklOzeN2"
type input "CD1GEMK7eemrW283HklOzeN2"
select select "10"
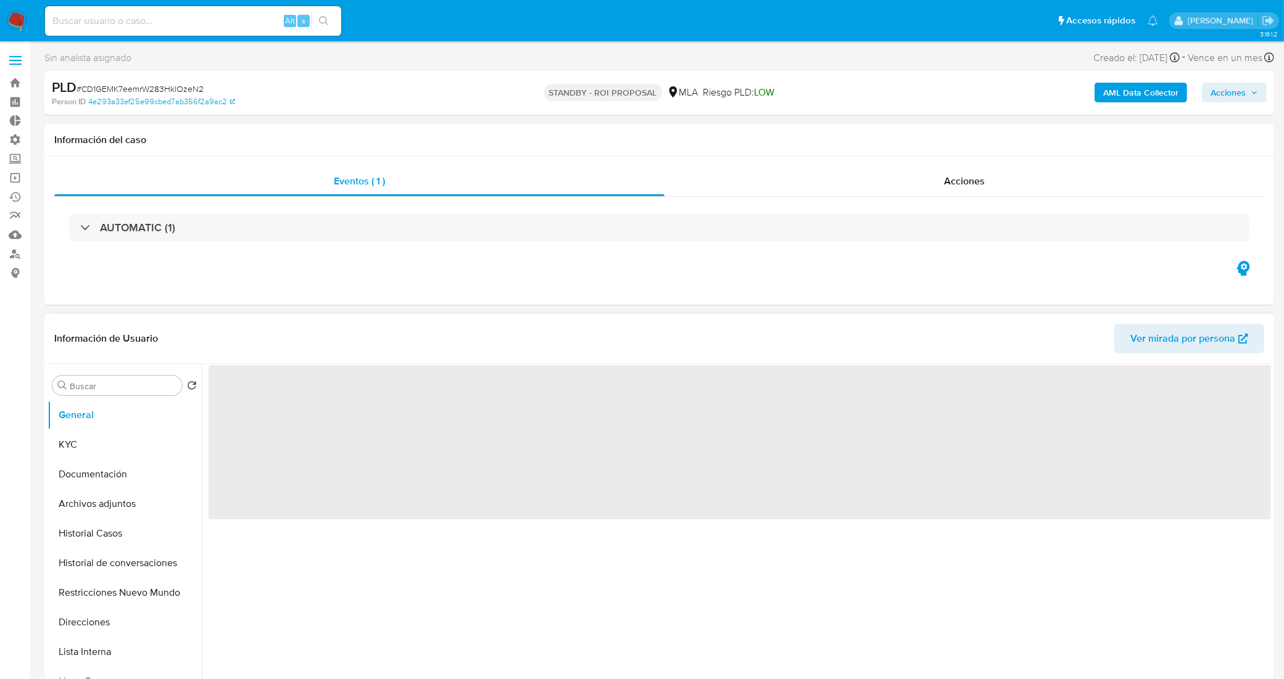
select select "10"
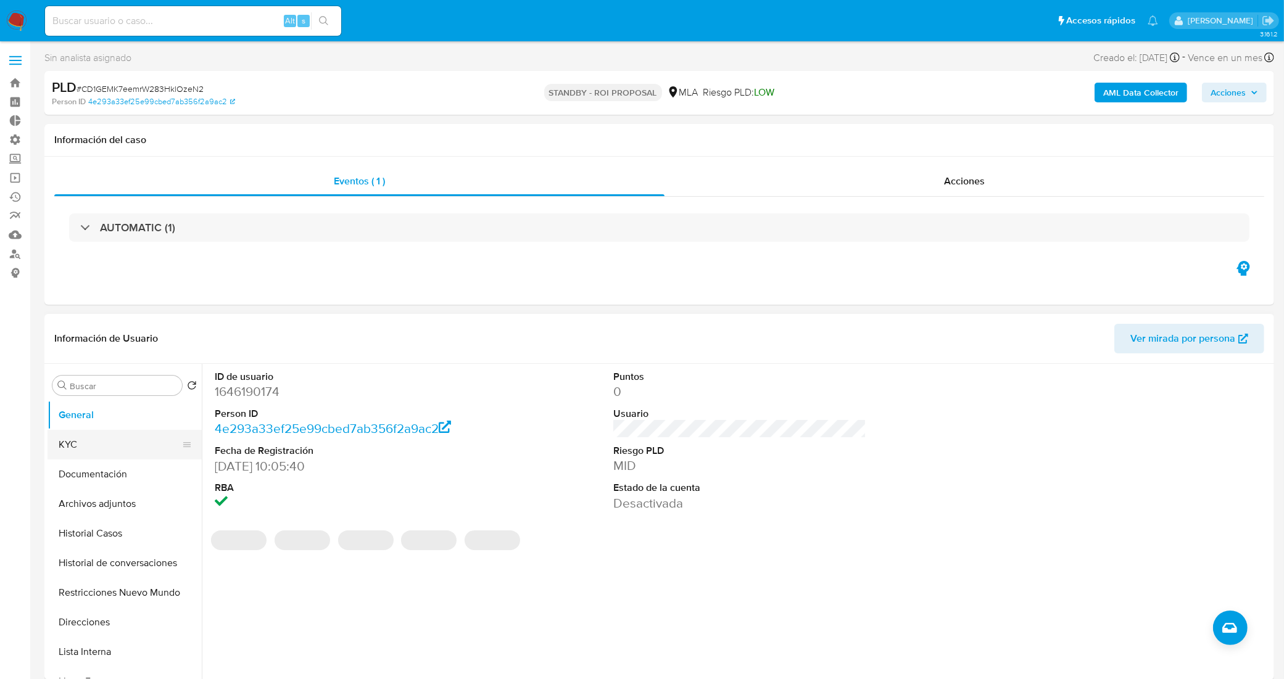
click at [101, 456] on button "KYC" at bounding box center [119, 445] width 144 height 30
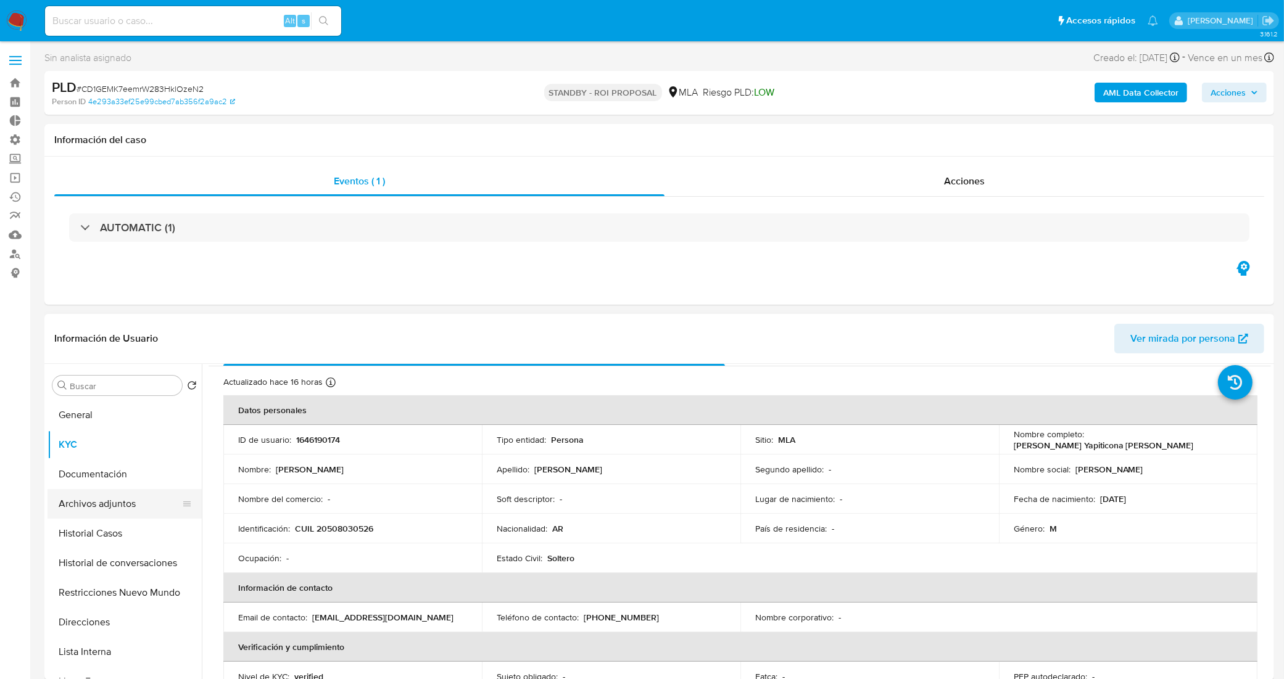
scroll to position [77, 0]
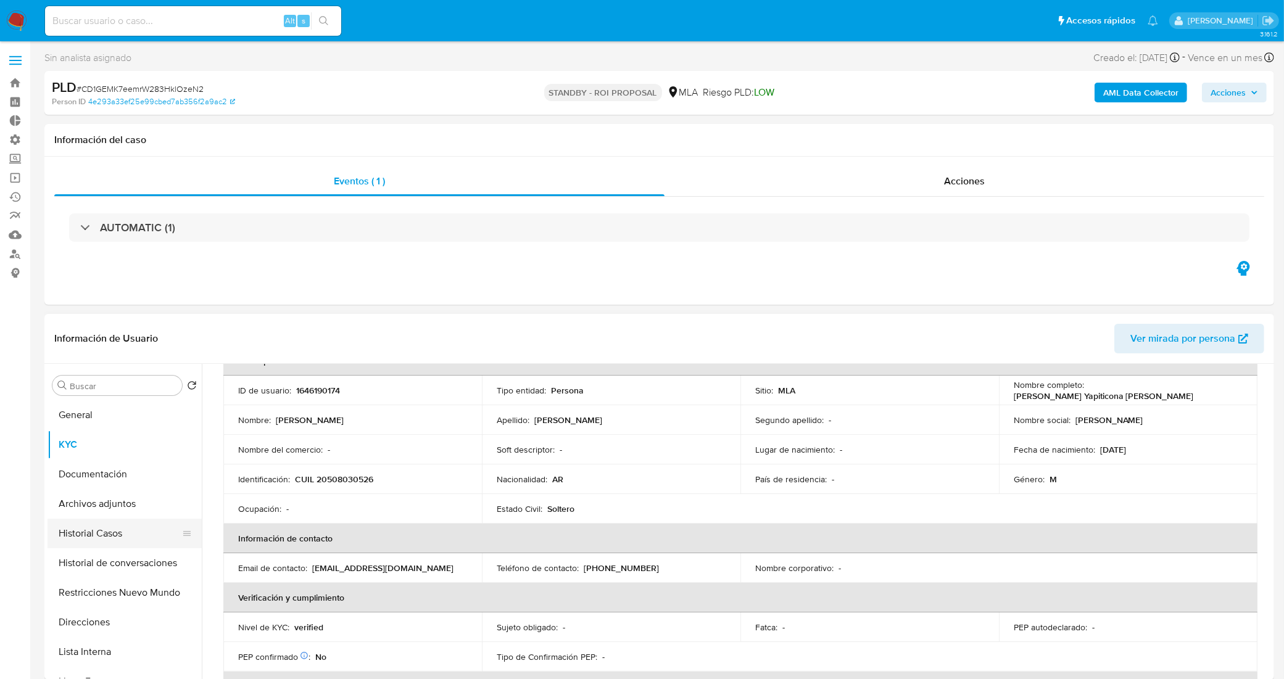
click at [96, 532] on button "Historial Casos" at bounding box center [119, 534] width 144 height 30
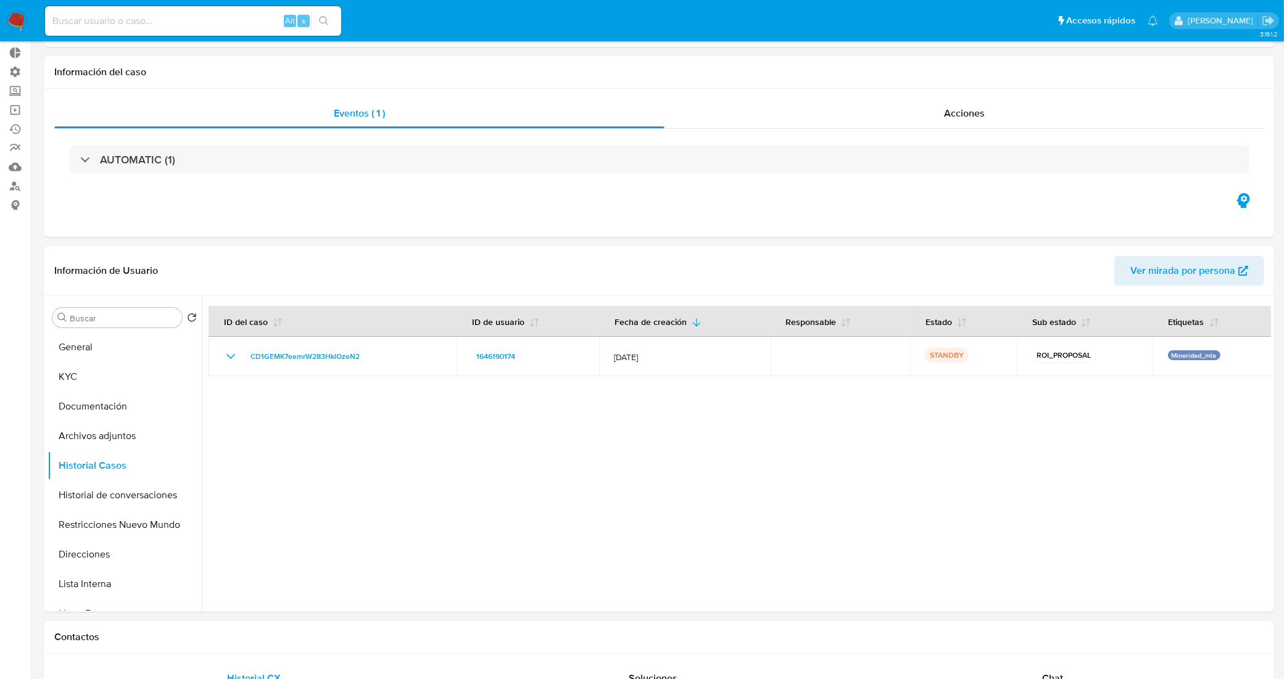
scroll to position [0, 0]
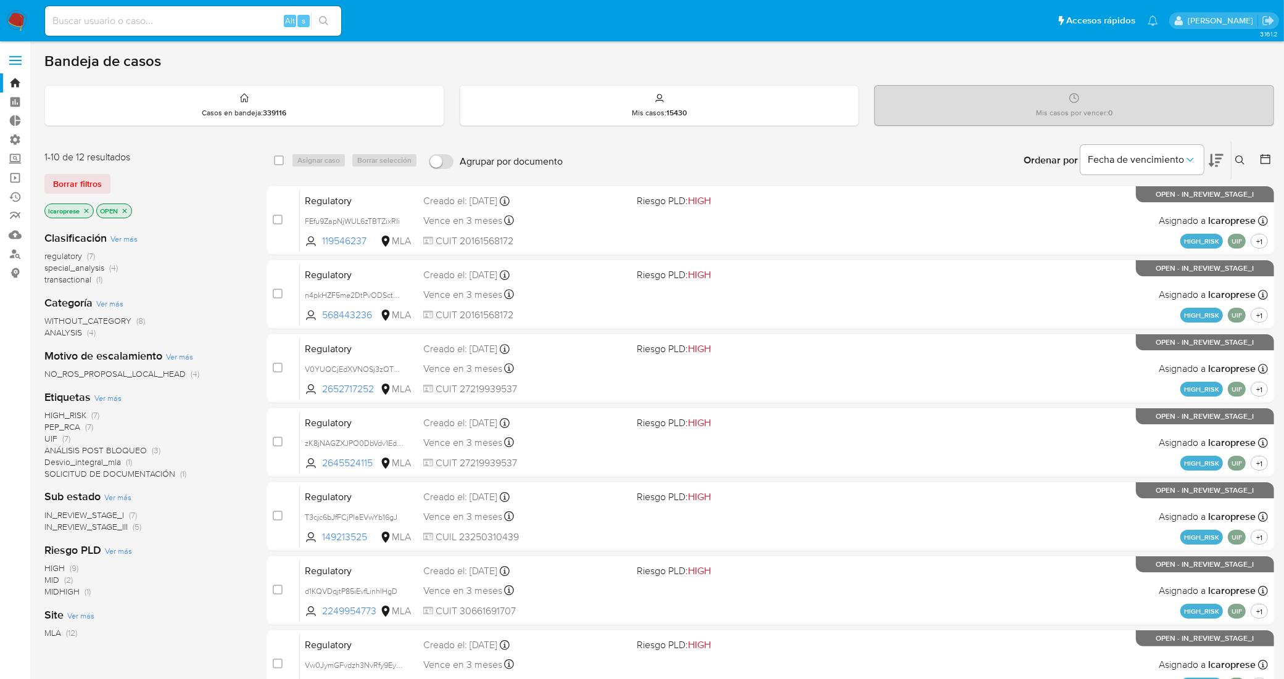
click at [149, 29] on div "Alt s" at bounding box center [193, 21] width 296 height 30
paste input "f9zA6qM9LIESfx0rdvnV21qM"
type input "f9zA6qM9LIESfx0rdvnV21qM"
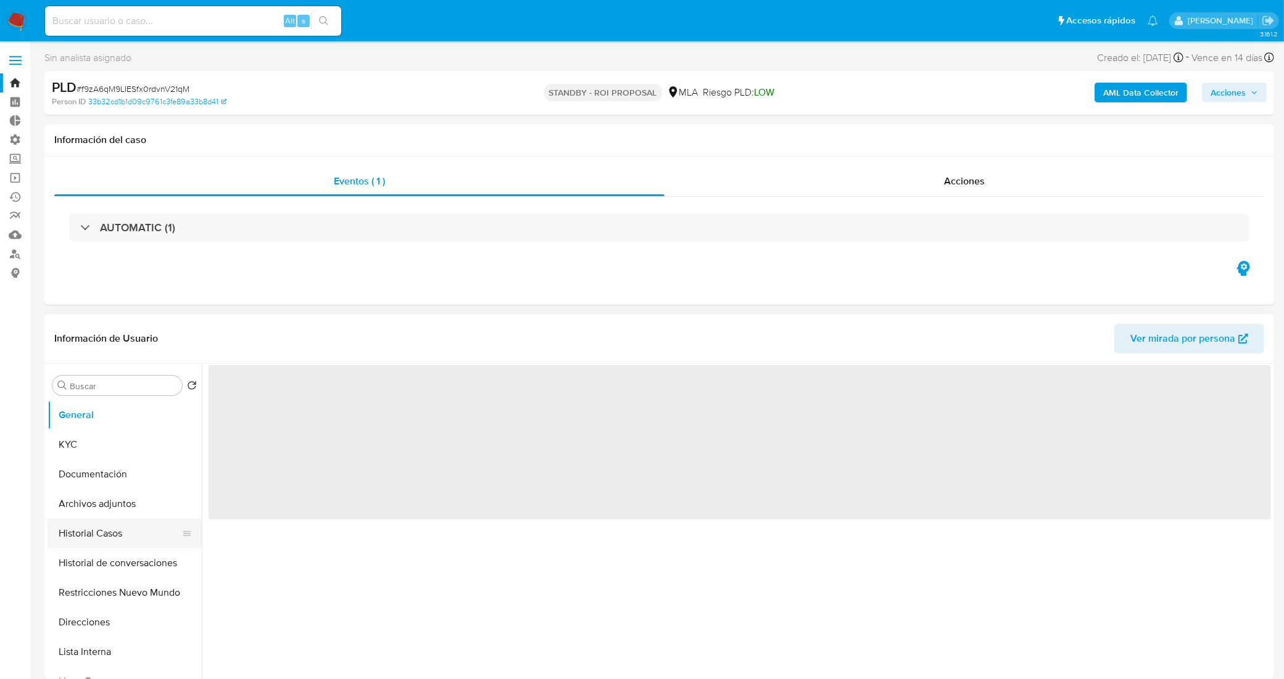
click at [120, 580] on button "Restricciones Nuevo Mundo" at bounding box center [124, 593] width 154 height 30
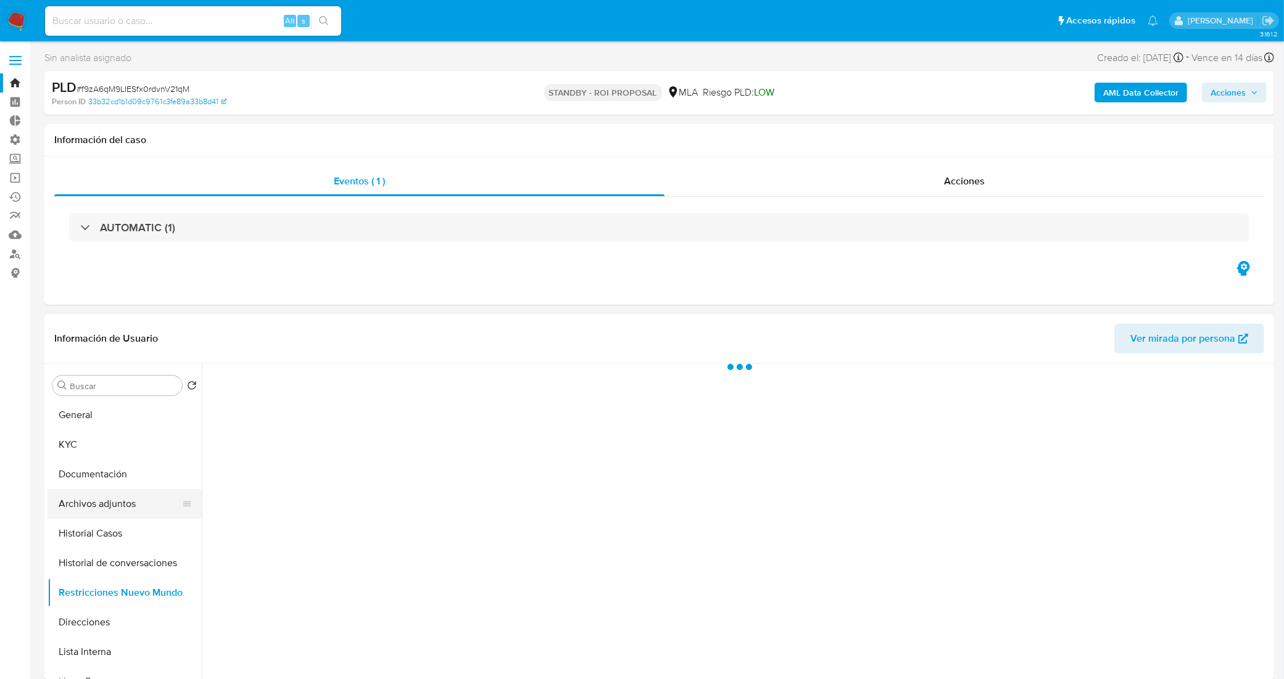
click at [124, 517] on button "Archivos adjuntos" at bounding box center [119, 504] width 144 height 30
click at [127, 524] on button "Historial Casos" at bounding box center [119, 534] width 144 height 30
select select "10"
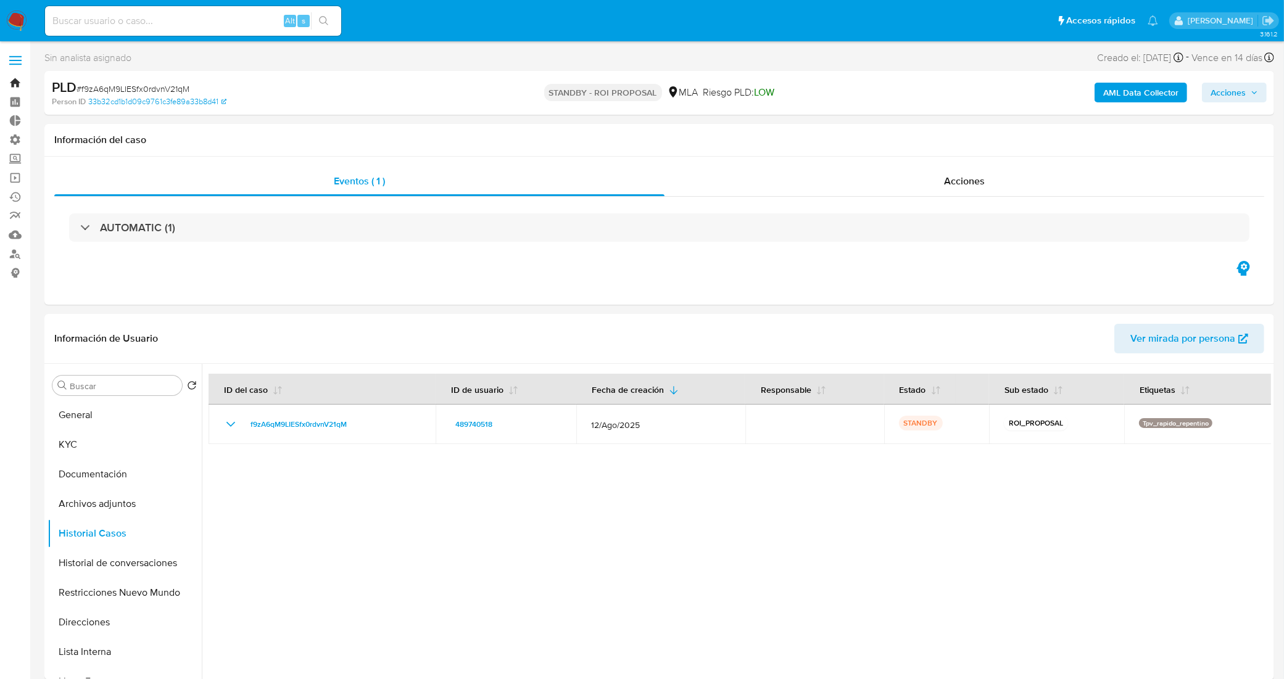
click at [20, 84] on link "Bandeja" at bounding box center [73, 82] width 147 height 19
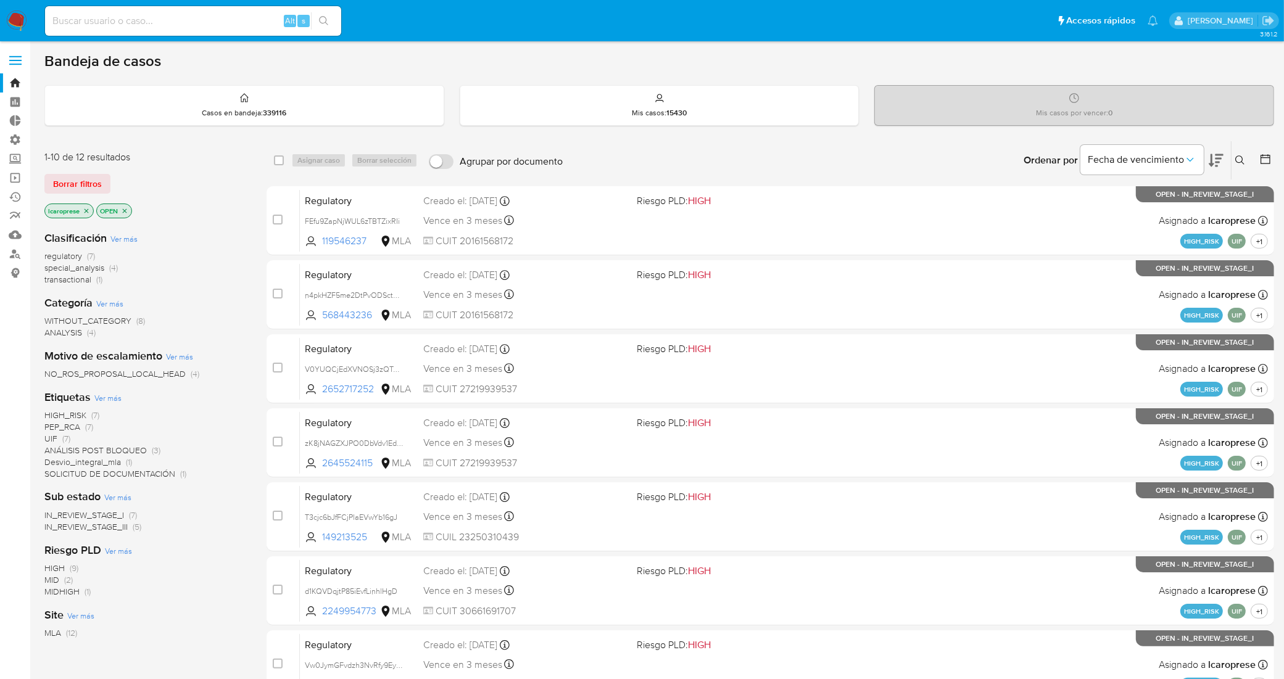
click at [143, 11] on div "Alt s" at bounding box center [193, 21] width 296 height 30
click at [202, 17] on input at bounding box center [193, 21] width 296 height 16
paste input "f9zA6qM9LIESfx0rdvnV21qM"
type input "f9zA6qM9LIESfx0rdvnV21qM"
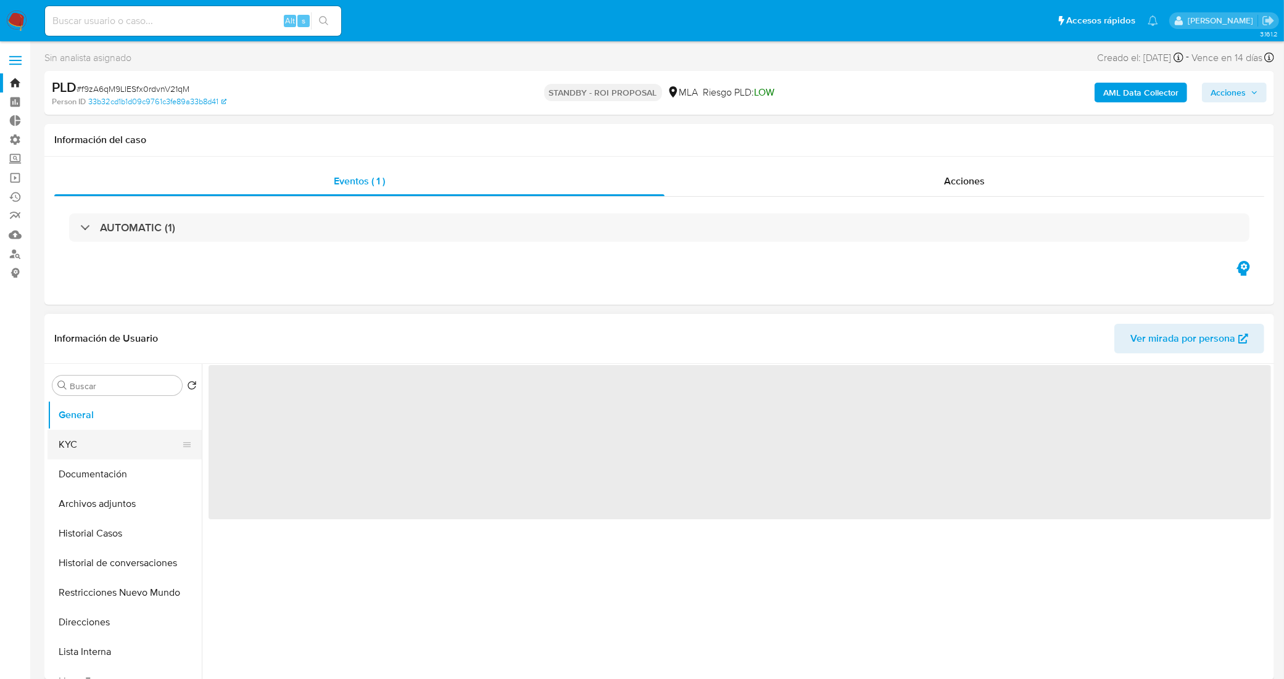
select select "10"
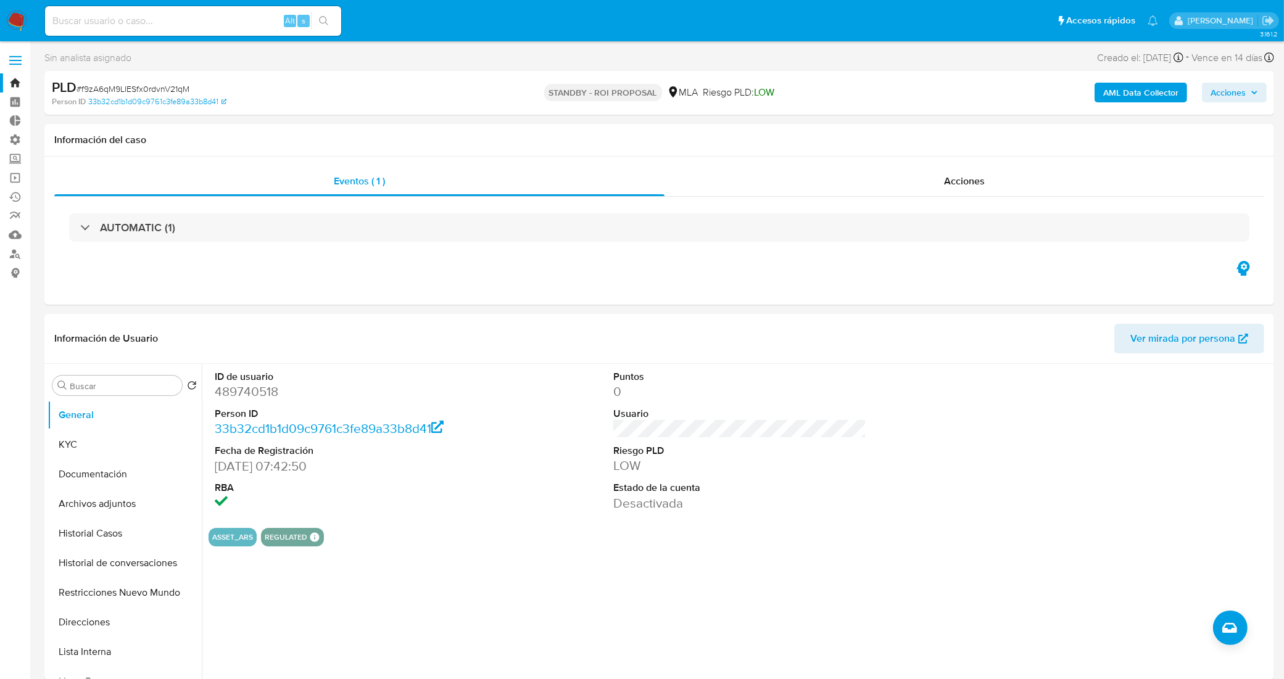
click at [8, 82] on link "Bandeja" at bounding box center [73, 82] width 147 height 19
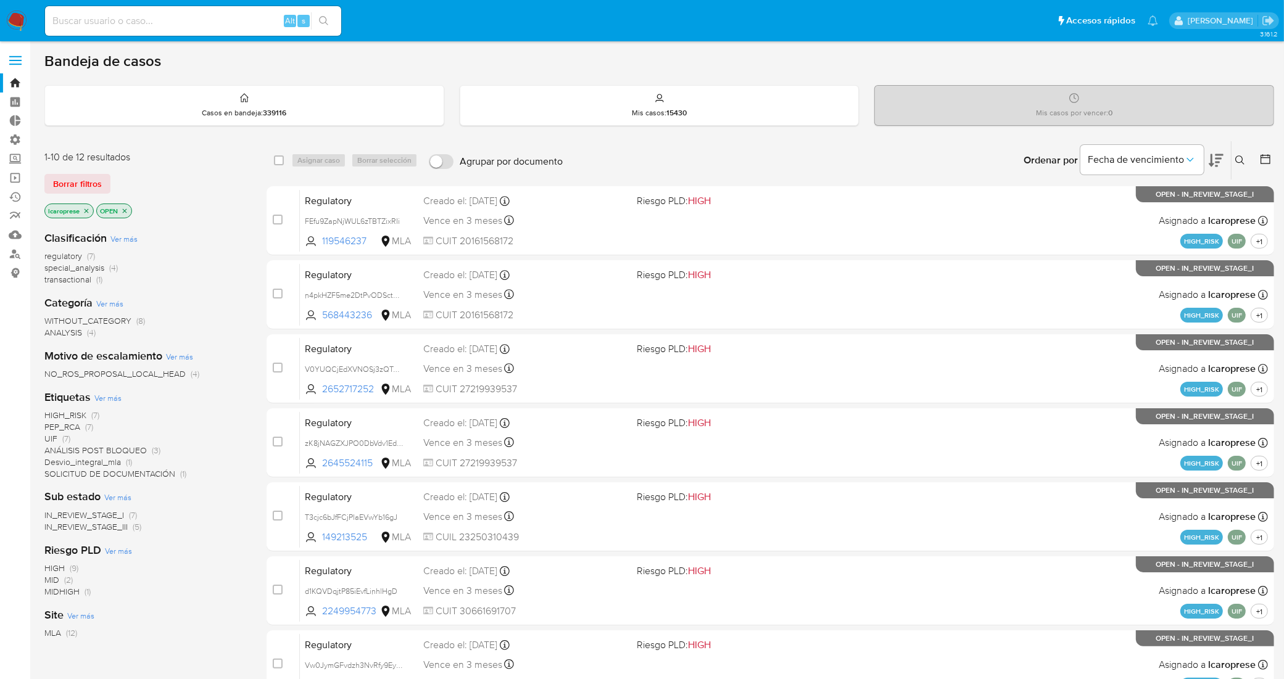
click at [199, 25] on input at bounding box center [193, 21] width 296 height 16
paste input "GXlhUKhZUvDevyX80lIs3V9R"
type input "GXlhUKhZUvDevyX80lIs3V9R"
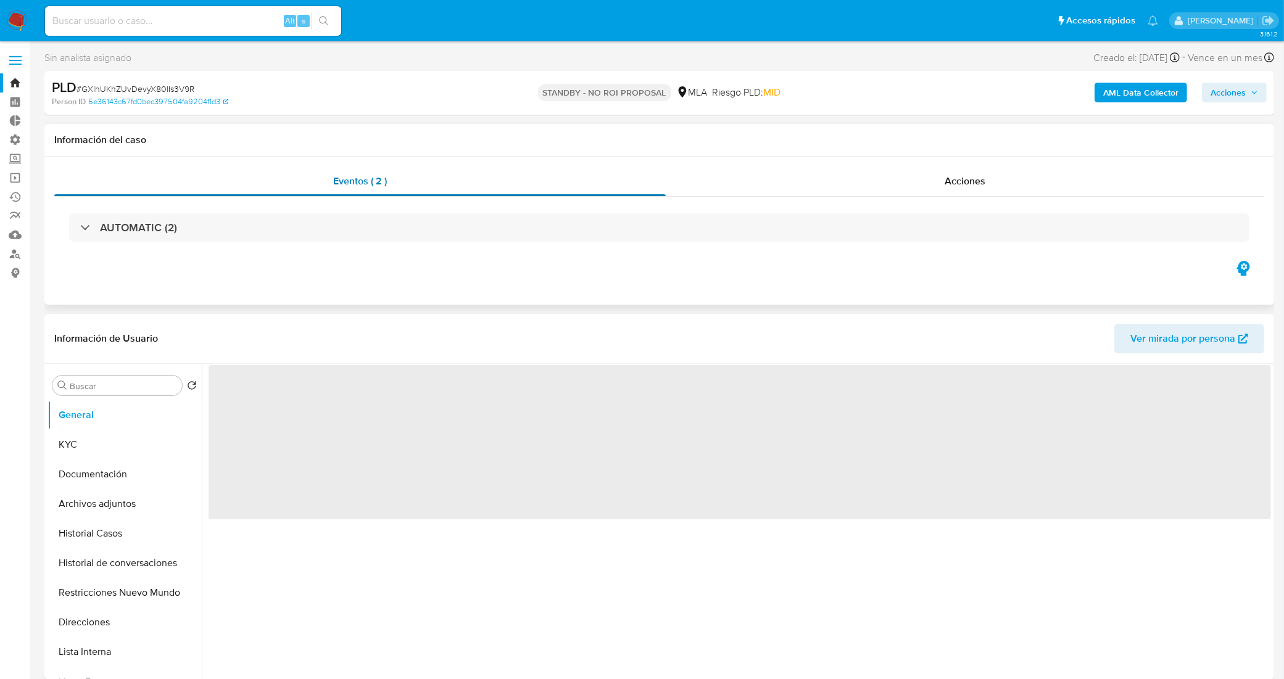
select select "10"
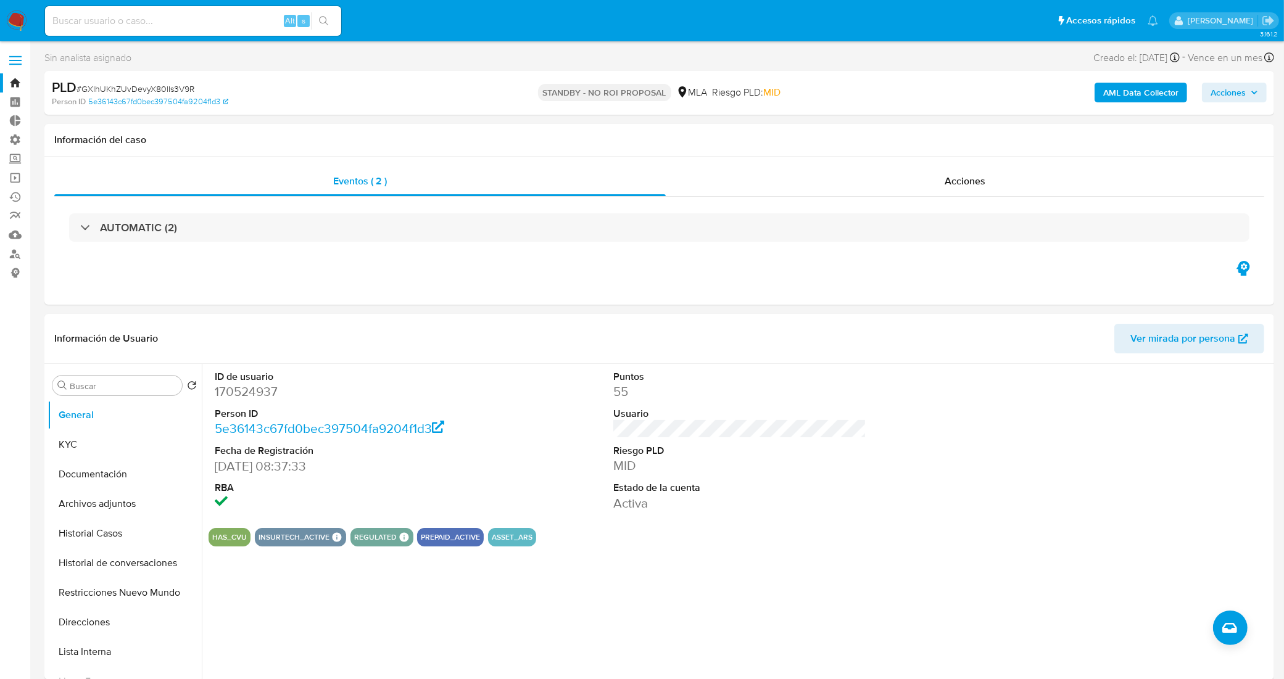
click at [12, 85] on link "Bandeja" at bounding box center [73, 82] width 147 height 19
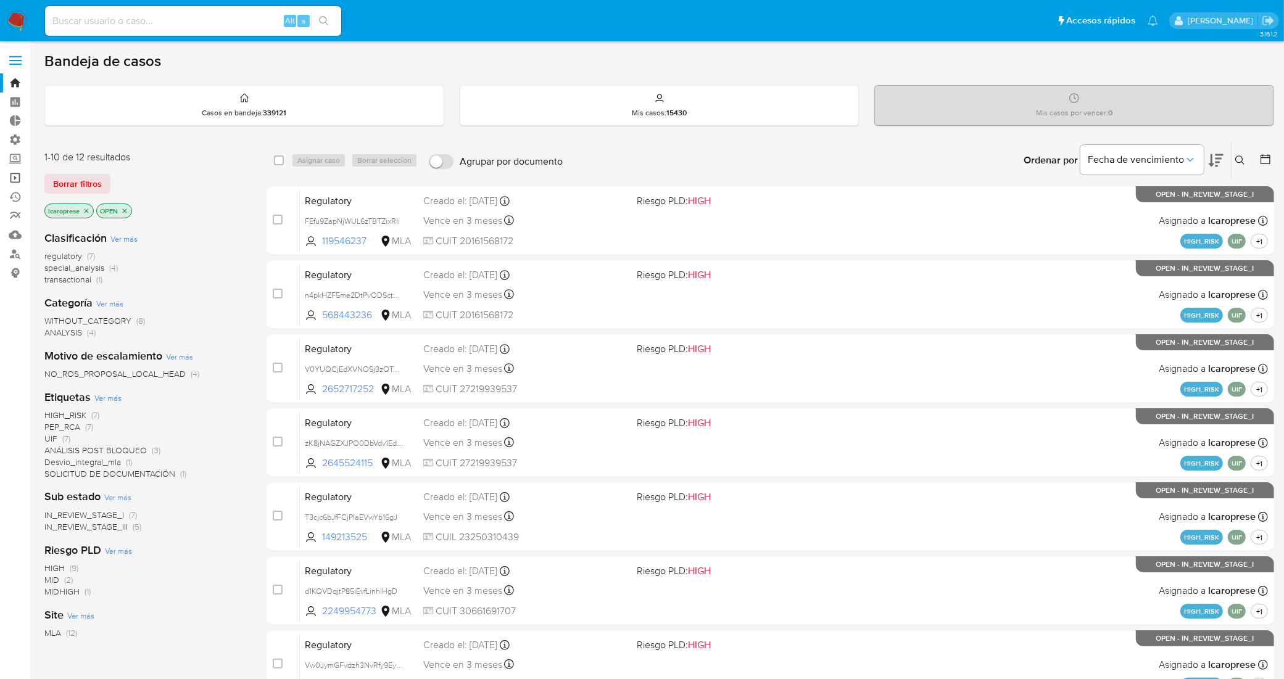
click at [11, 175] on link "Operaciones masivas" at bounding box center [73, 177] width 147 height 19
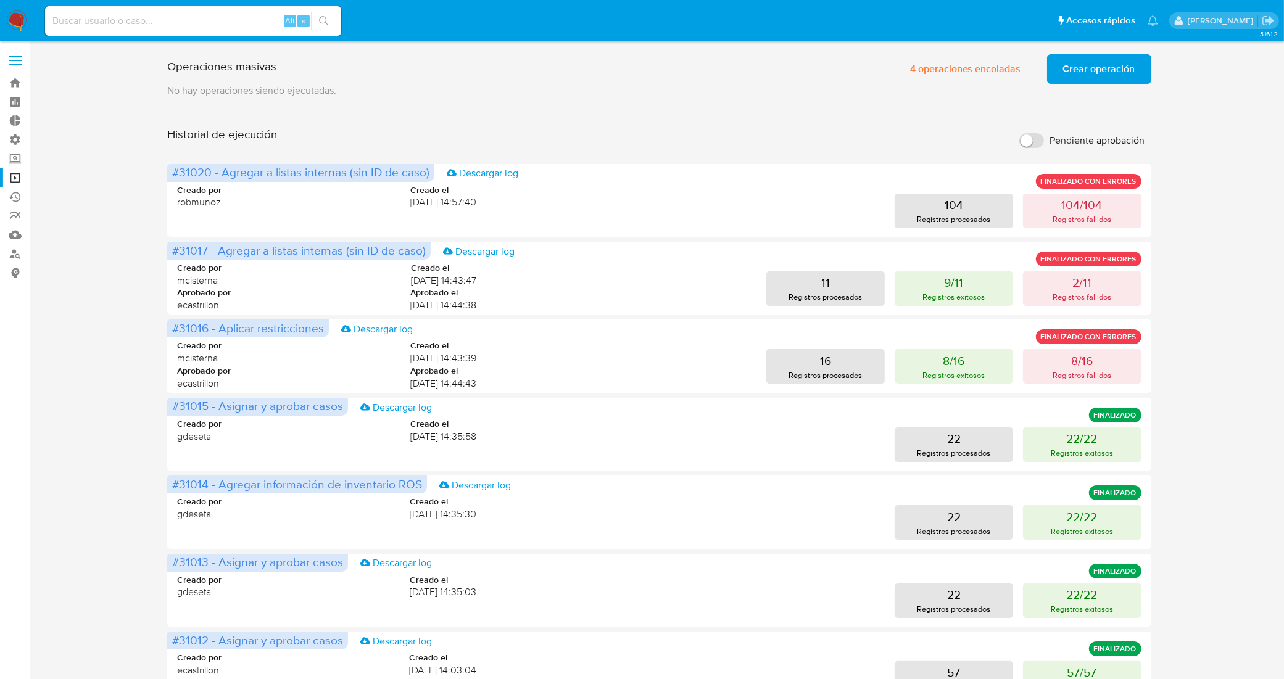
click at [1106, 68] on span "Crear operación" at bounding box center [1099, 69] width 72 height 27
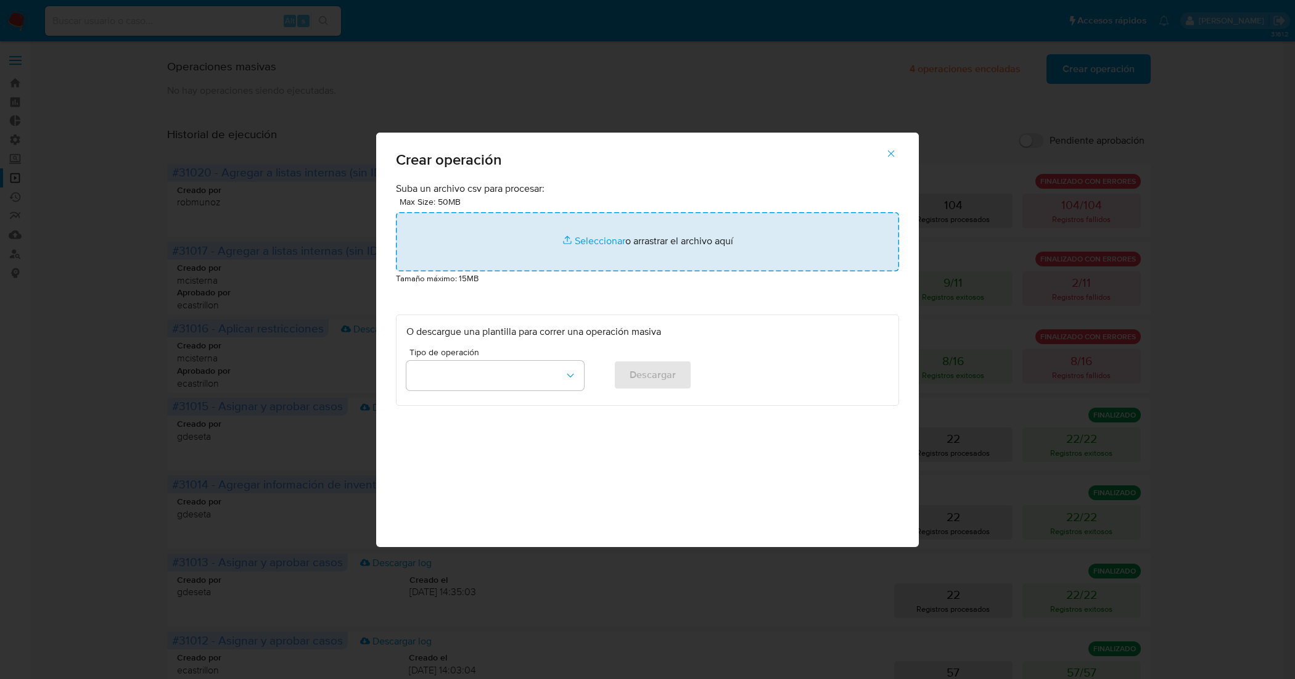
click at [608, 235] on input "file" at bounding box center [647, 241] width 503 height 59
type input "C:\fakepath\Asignación y Cierre NO ROI.csv"
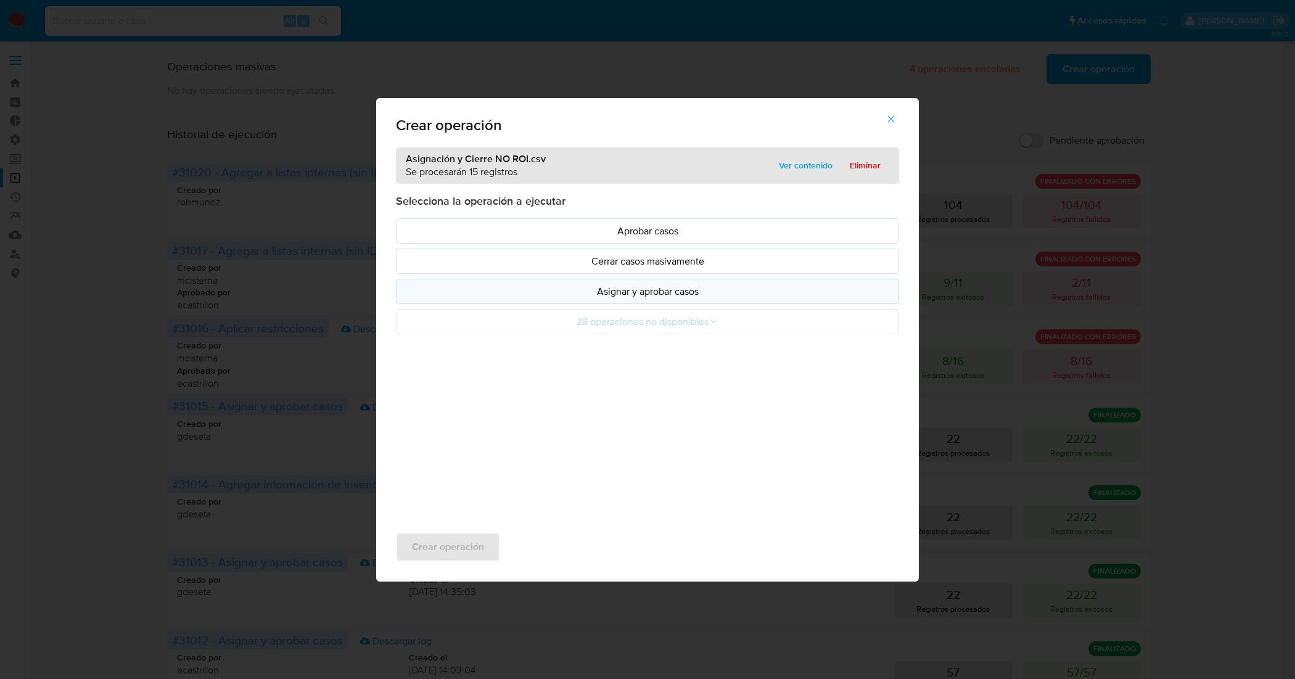
click at [640, 288] on p "Asignar y aprobar casos" at bounding box center [648, 291] width 482 height 14
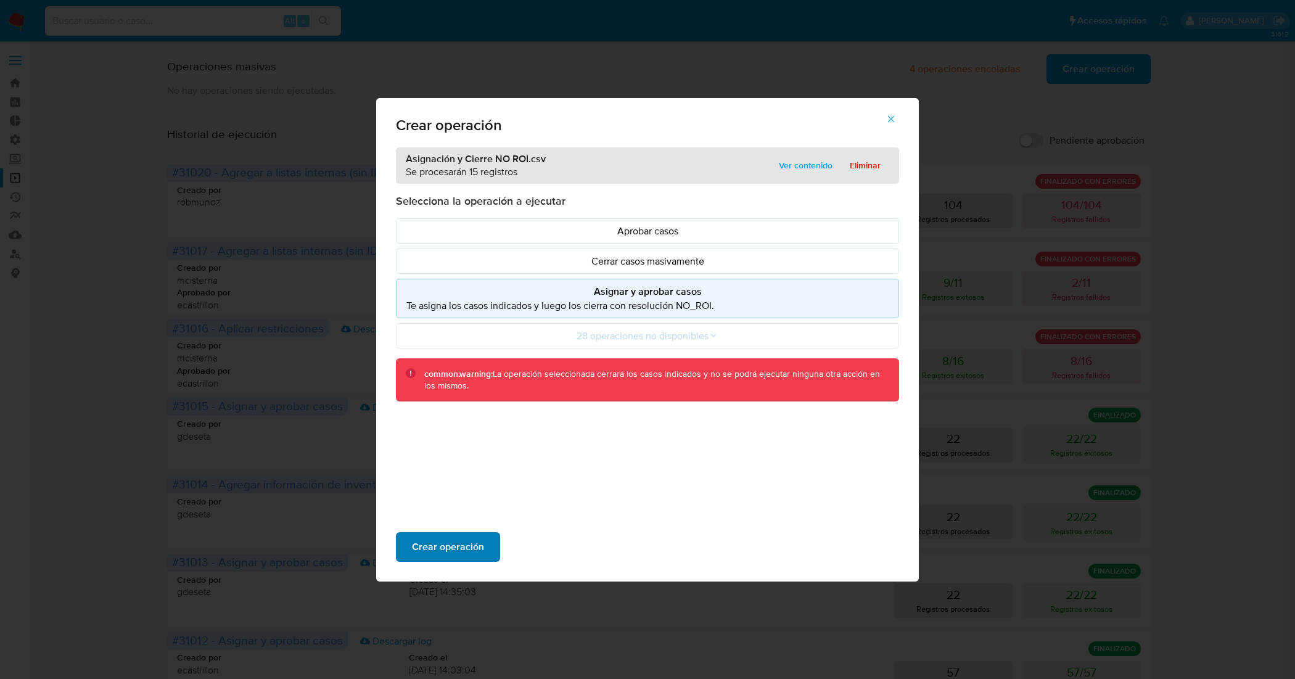
click at [473, 549] on span "Crear operación" at bounding box center [448, 547] width 72 height 27
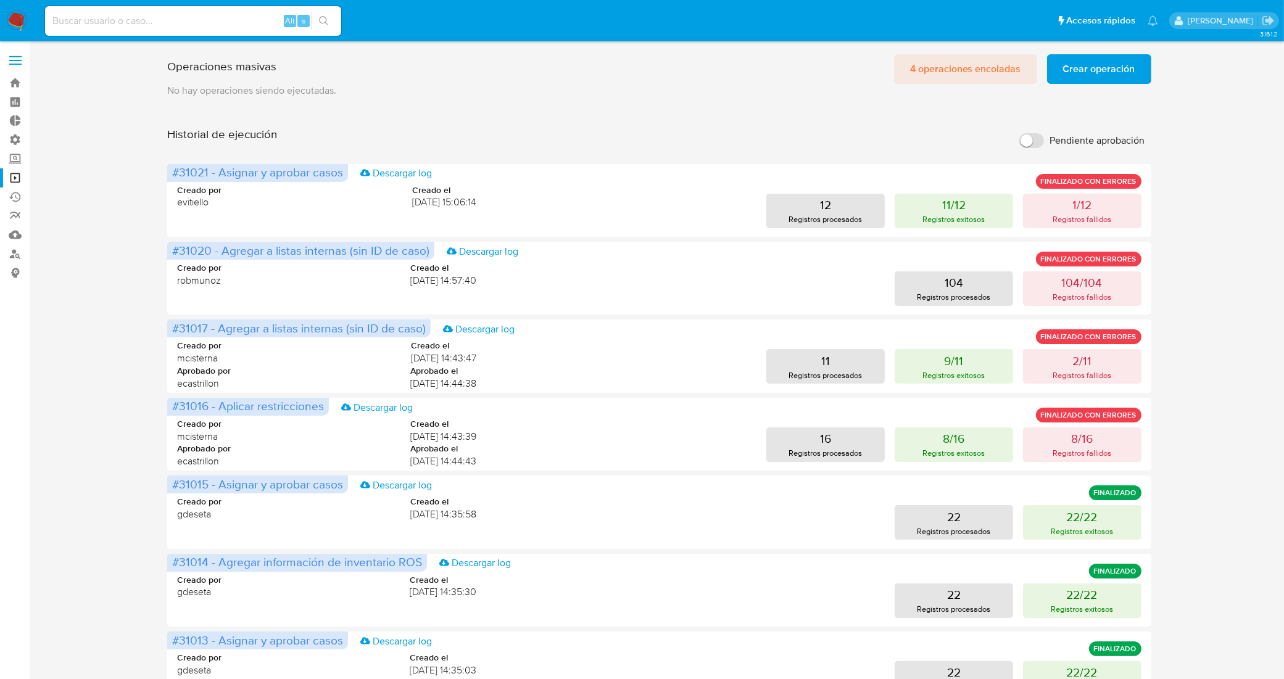
click at [967, 68] on span "4 operaciones encoladas" at bounding box center [965, 69] width 111 height 27
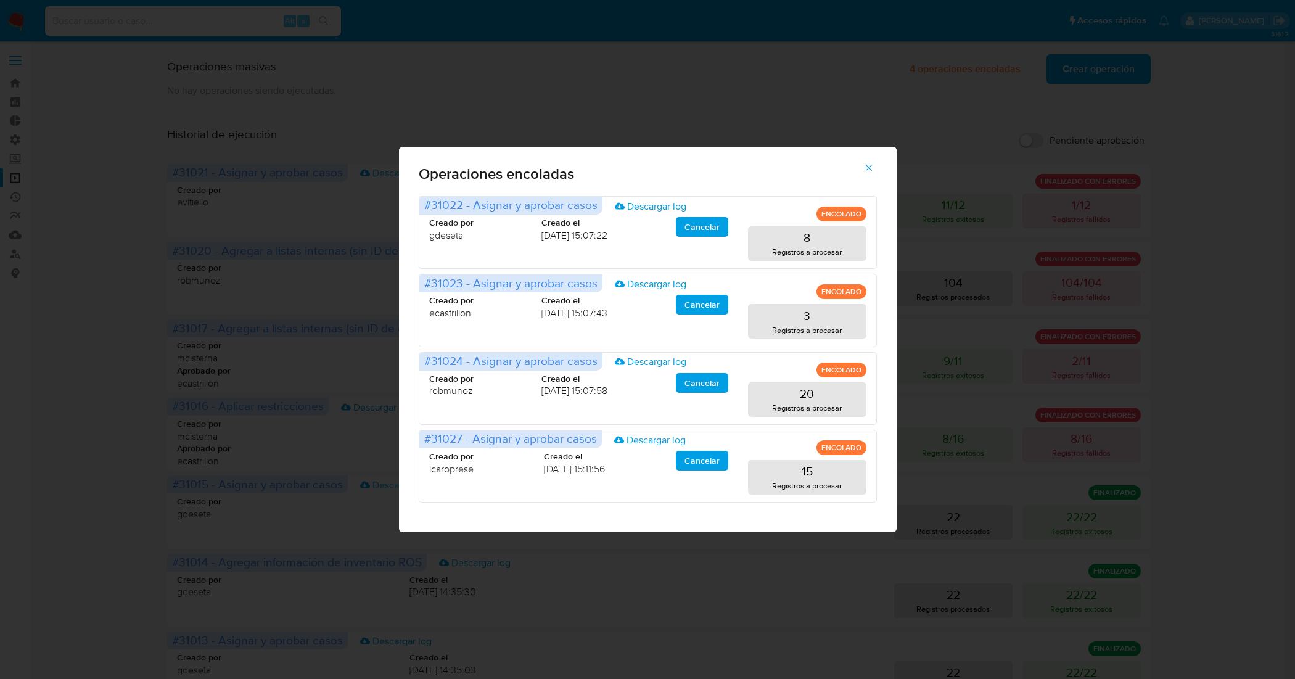
click at [872, 165] on icon "button" at bounding box center [869, 167] width 11 height 11
